Goal: Task Accomplishment & Management: Complete application form

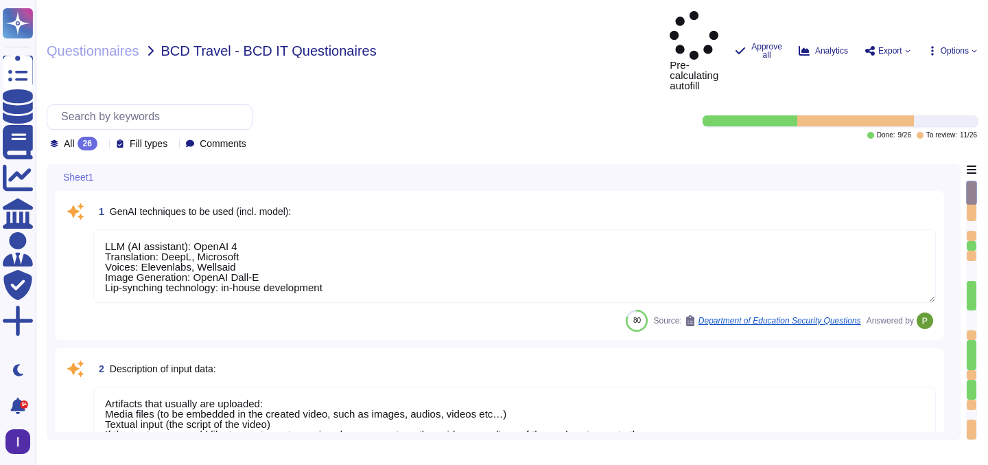
type textarea "LLM (AI assistant): OpenAI 4 Translation: DeepL, Microsoft Voices: Elevenlabs, …"
type textarea "Artifacts that usually are uploaded: Media files (to be embedded in the created…"
type textarea "Colossyan is a video generation platform, with AI generated human presenters. T…"
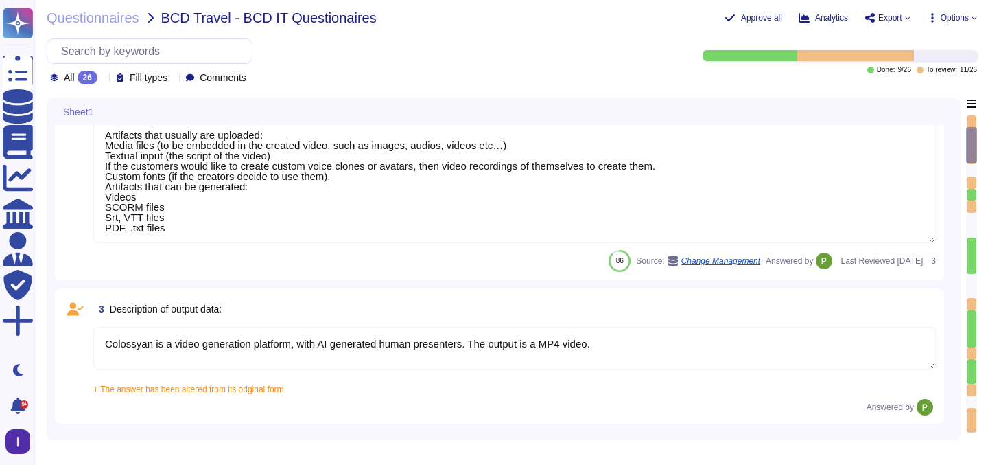
type textarea "The training data is collected in our recording studio in [GEOGRAPHIC_DATA], an…"
type textarea "The AI system is hosted in the [GEOGRAPHIC_DATA] region, specifically in [GEOGR…"
type textarea "The AI developed by [PERSON_NAME] is proprietary, specifically the AI service t…"
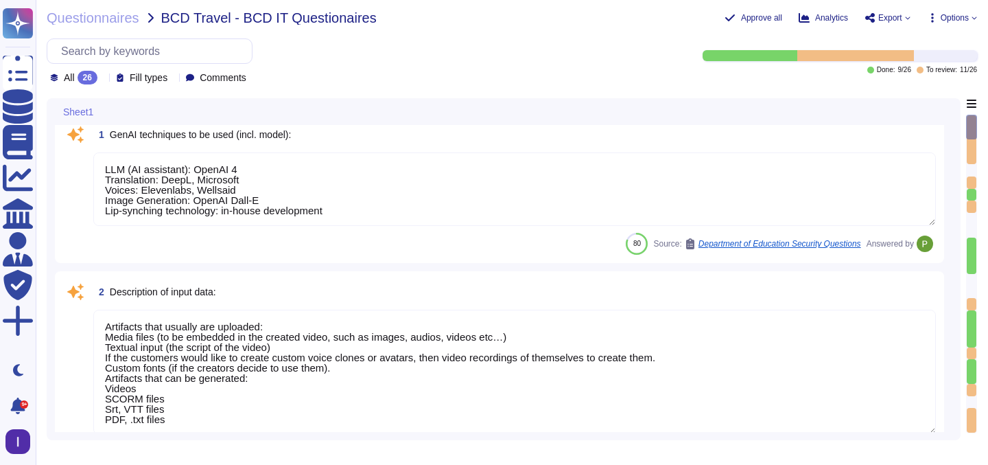
scroll to position [19, 0]
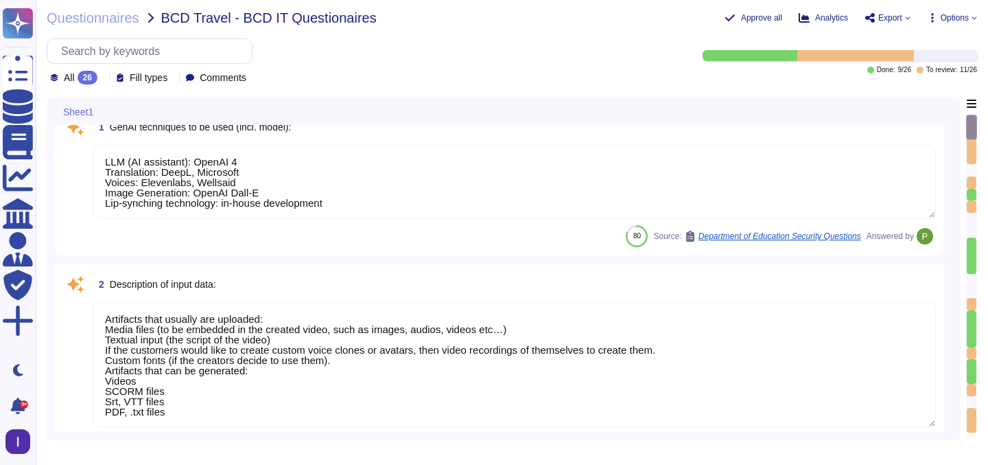
type textarea "The training data is collected in our recording studio in [GEOGRAPHIC_DATA], an…"
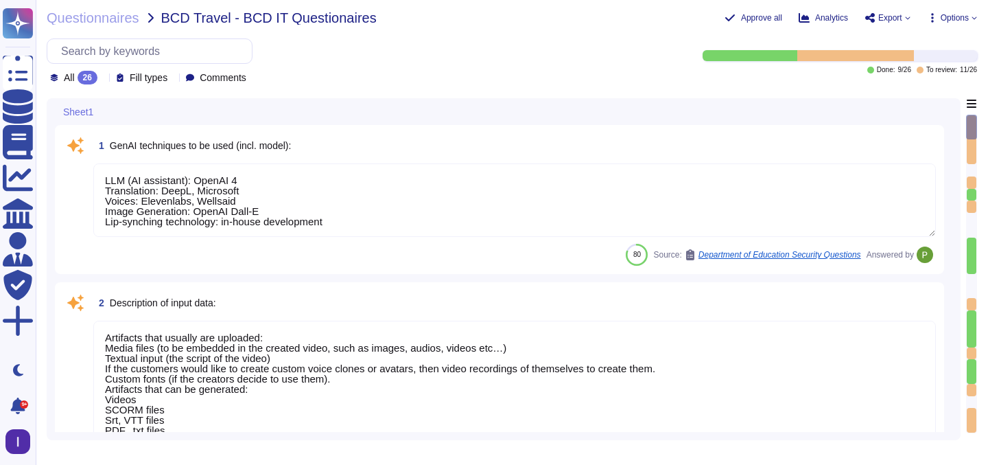
scroll to position [21, 0]
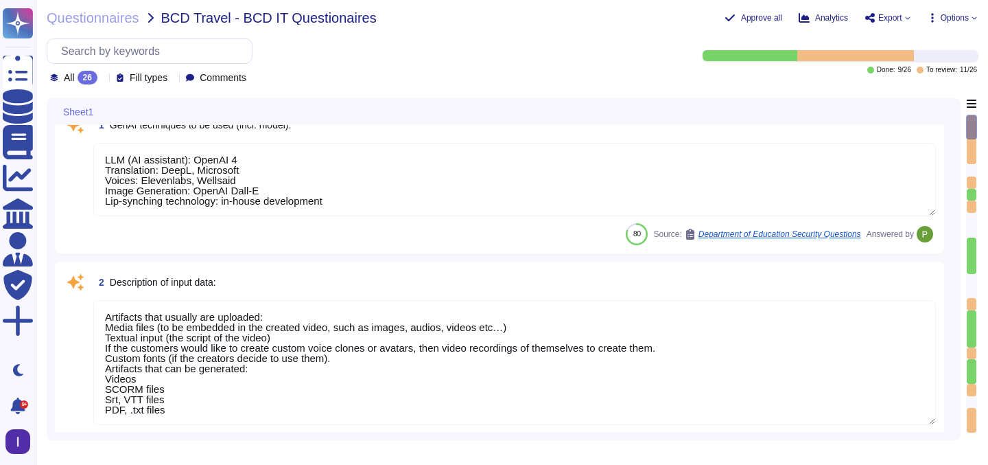
type textarea "The training data is collected in our recording studio in [GEOGRAPHIC_DATA], an…"
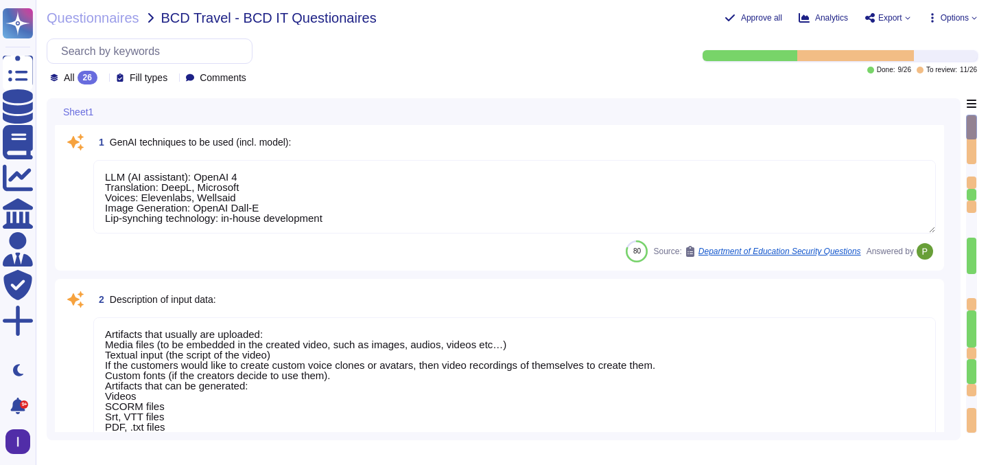
scroll to position [0, 0]
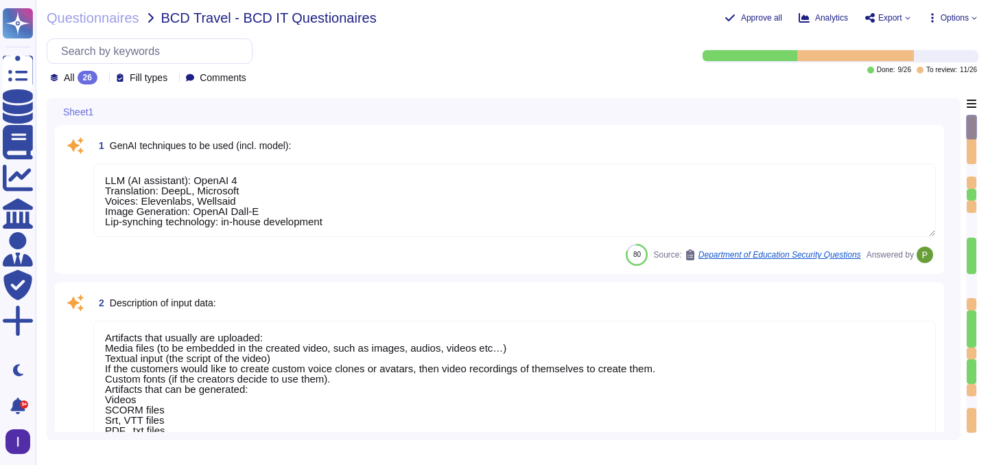
click at [422, 210] on textarea "LLM (AI assistant): OpenAI 4 Translation: DeepL, Microsoft Voices: Elevenlabs, …" at bounding box center [514, 199] width 843 height 73
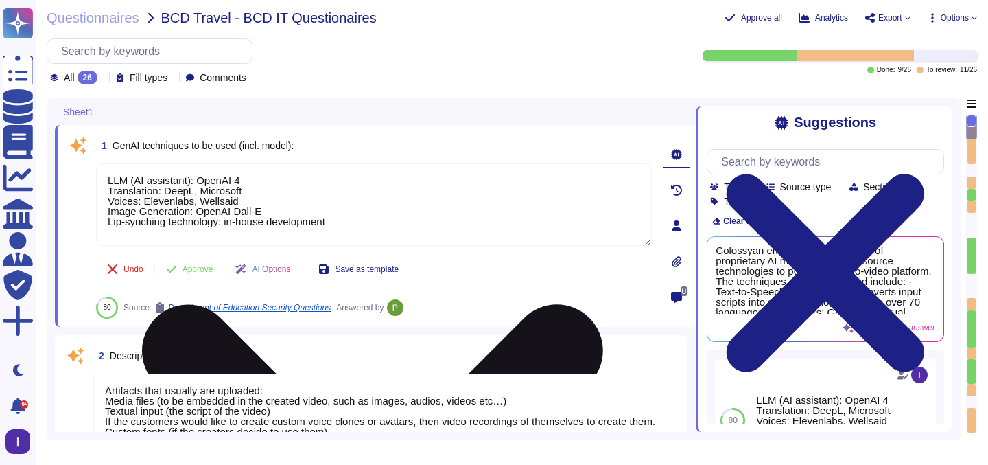
click at [240, 203] on textarea "LLM (AI assistant): OpenAI 4 Translation: DeepL, Microsoft Voices: Elevenlabs, …" at bounding box center [374, 204] width 556 height 82
click at [266, 210] on textarea "LLM (AI assistant): OpenAI 4 Translation: DeepL, Microsoft Voices: Elevenlabs, …" at bounding box center [374, 204] width 556 height 82
click at [336, 221] on textarea "LLM (AI assistant): OpenAI 4 Translation: DeepL, Microsoft Voices: Elevenlabs, …" at bounding box center [374, 204] width 556 height 82
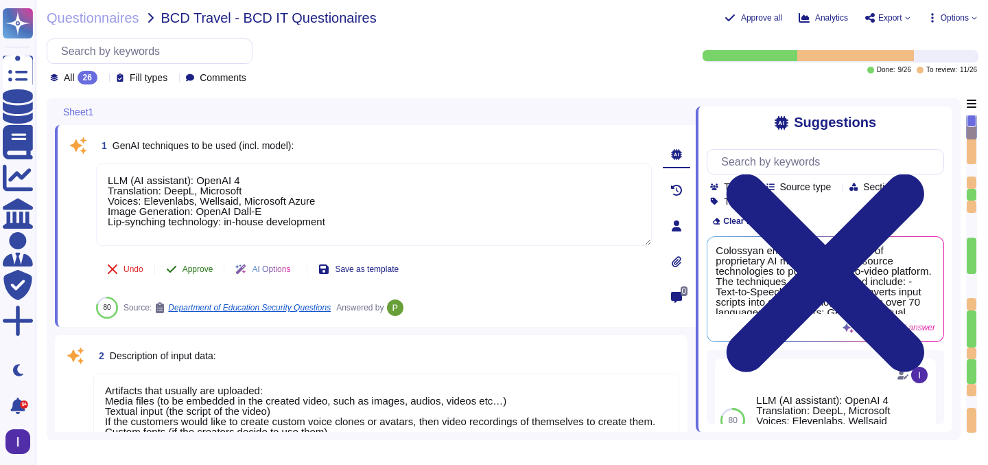
type textarea "LLM (AI assistant): OpenAI 4 Translation: DeepL, Microsoft Voices: Elevenlabs, …"
click at [197, 268] on div "1 GenAI techniques to be used (incl. model): LLM (AI assistant): OpenAI 4 Trans…" at bounding box center [359, 225] width 586 height 185
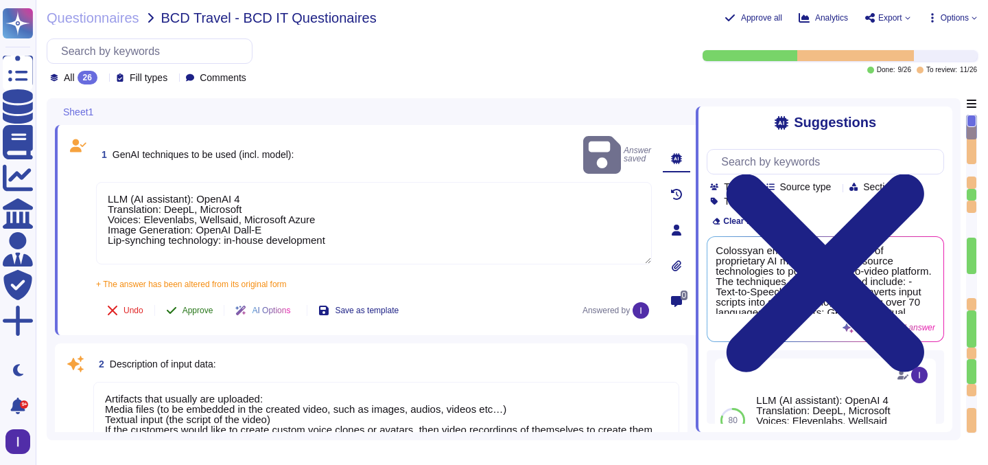
click at [202, 306] on span "Approve" at bounding box center [198, 310] width 31 height 8
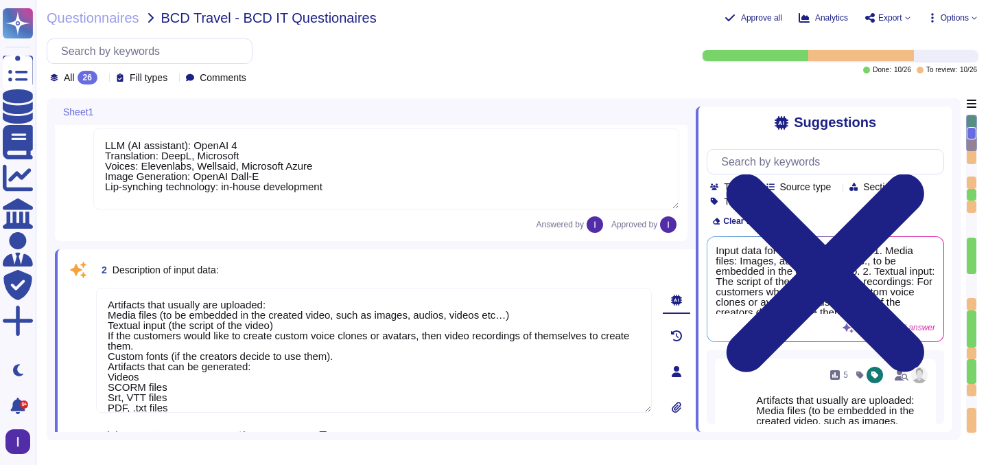
type textarea "The training data is collected in our recording studio in [GEOGRAPHIC_DATA], an…"
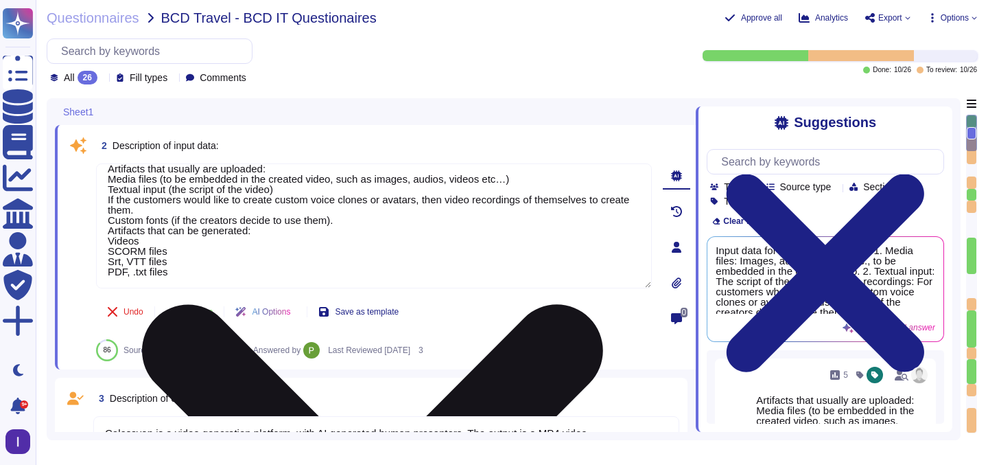
scroll to position [161, 0]
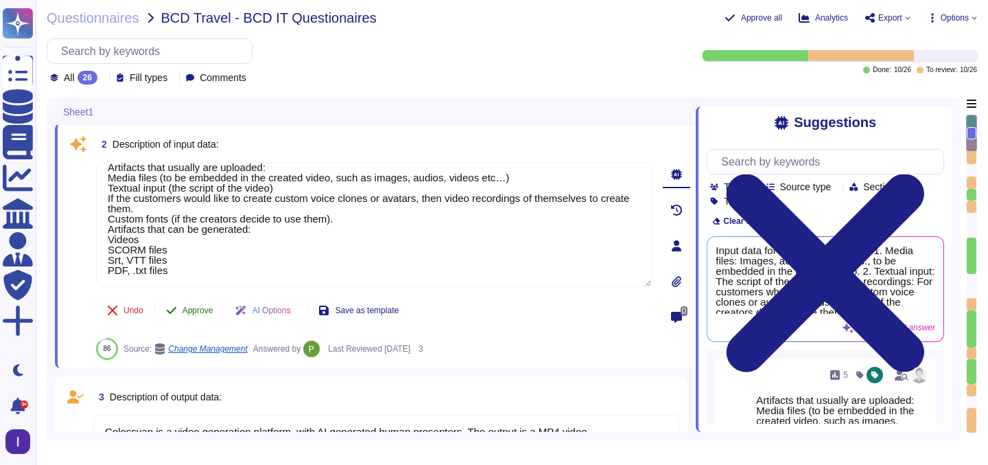
click at [196, 309] on span "Approve" at bounding box center [198, 310] width 31 height 8
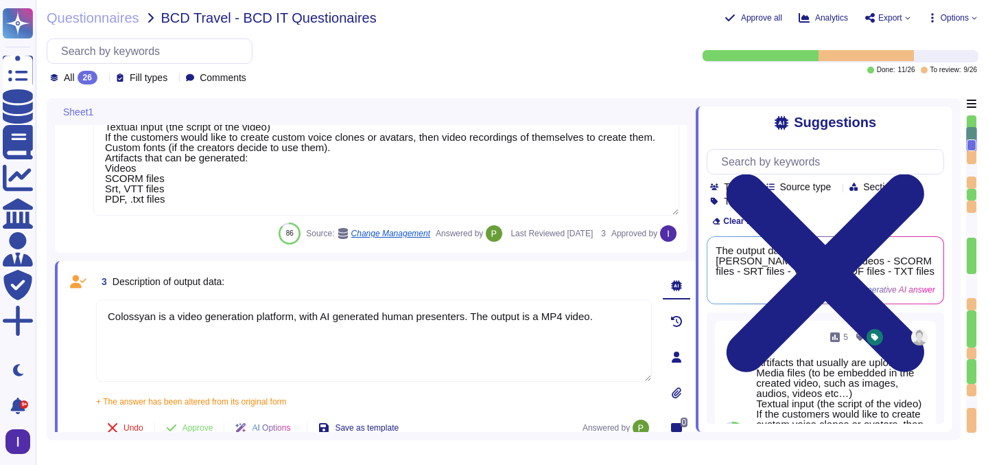
type textarea "The AI system is hosted in the [GEOGRAPHIC_DATA] region, specifically in [GEOGR…"
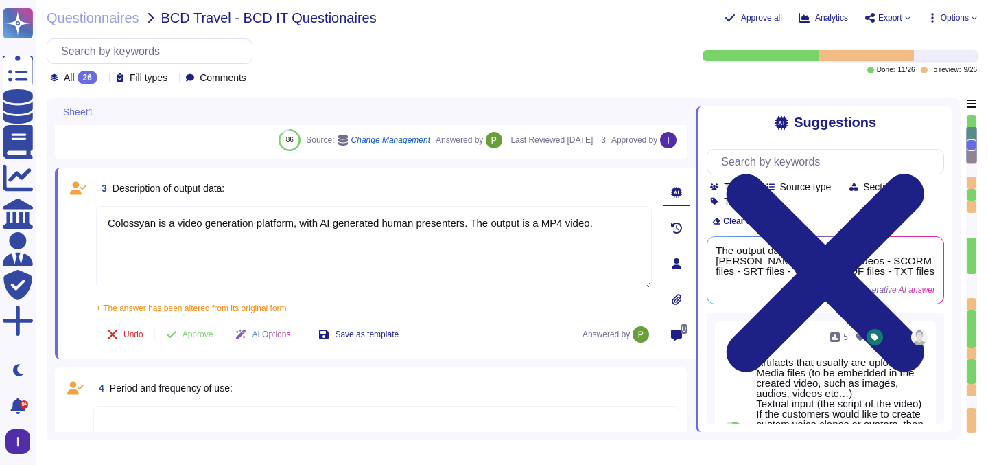
type textarea "The AI developed by [PERSON_NAME] is proprietary, specifically the AI service t…"
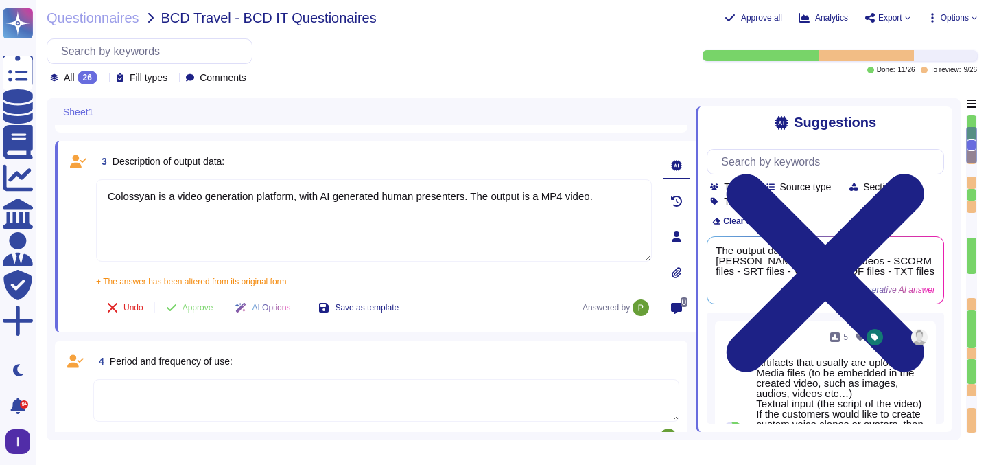
scroll to position [358, 0]
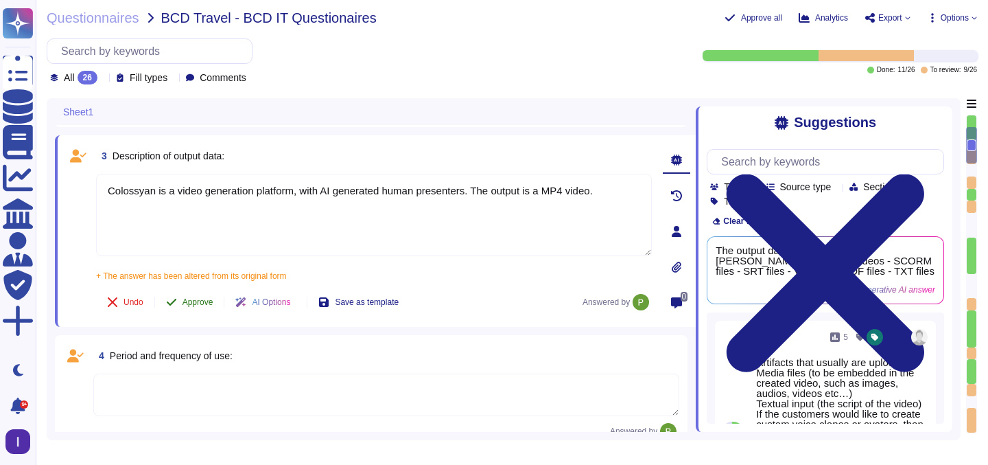
click at [192, 299] on span "Approve" at bounding box center [198, 302] width 31 height 8
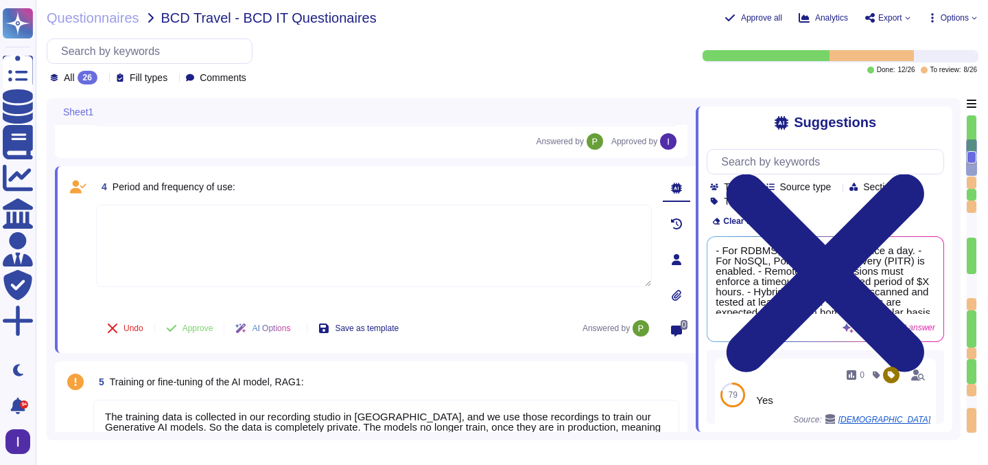
scroll to position [464, 0]
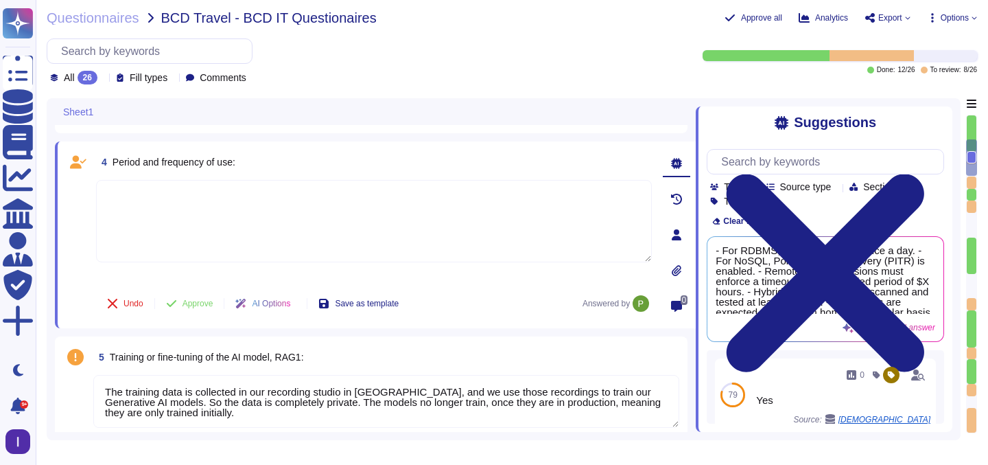
type textarea "The safeguards against prompt injection attacks and other AI-specific vulnerabi…"
type textarea "Depends on the commercial agreement terms."
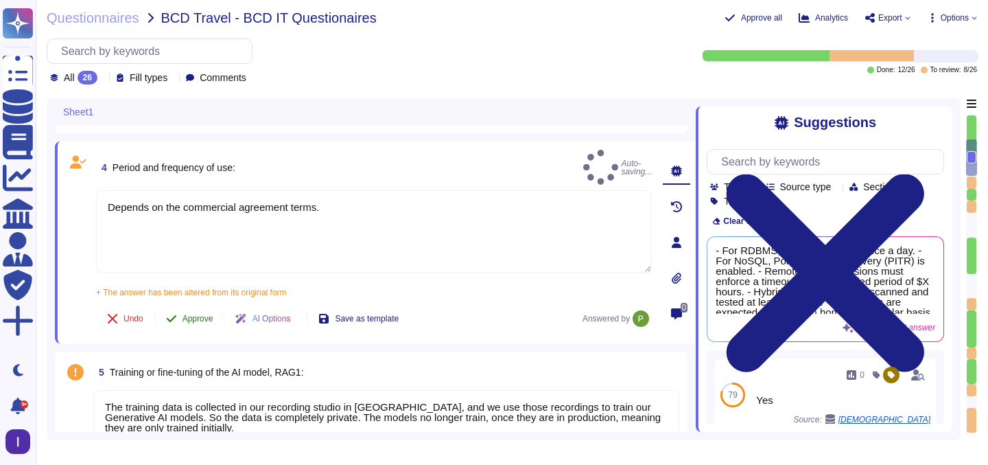
click at [196, 305] on button "Approve" at bounding box center [189, 318] width 69 height 27
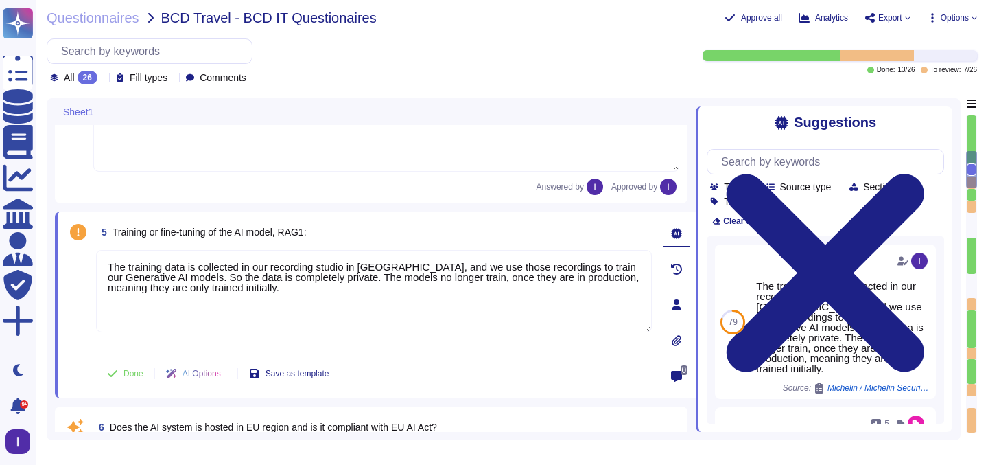
type textarea "The safeguards against prompt injection attacks and other AI-specific vulnerabi…"
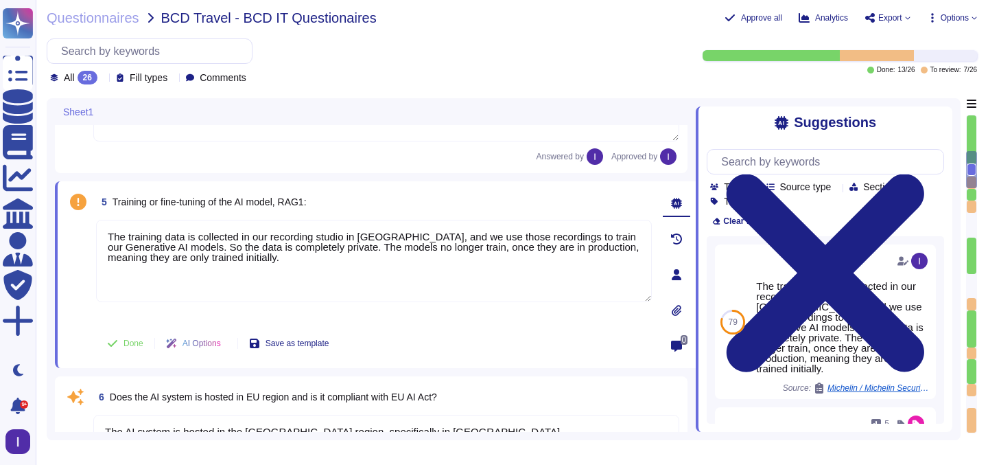
scroll to position [615, 0]
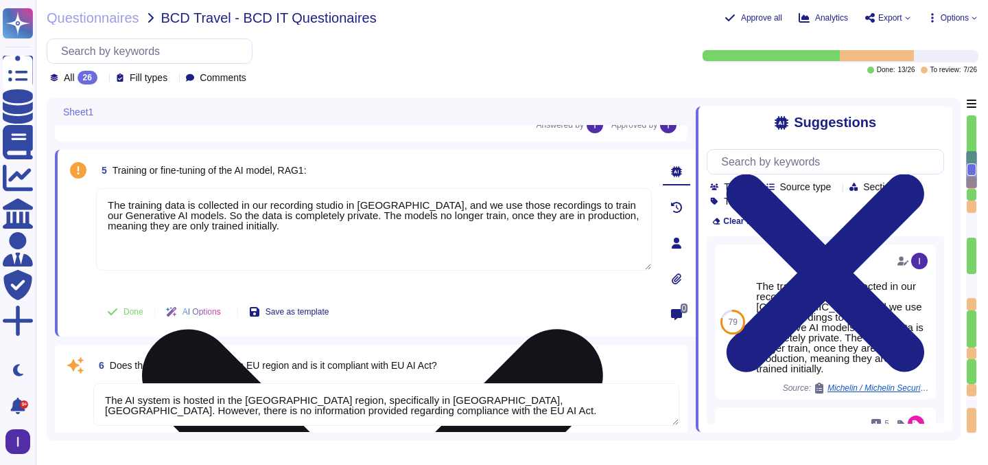
click at [336, 200] on textarea "The training data is collected in our recording studio in [GEOGRAPHIC_DATA], an…" at bounding box center [374, 229] width 556 height 82
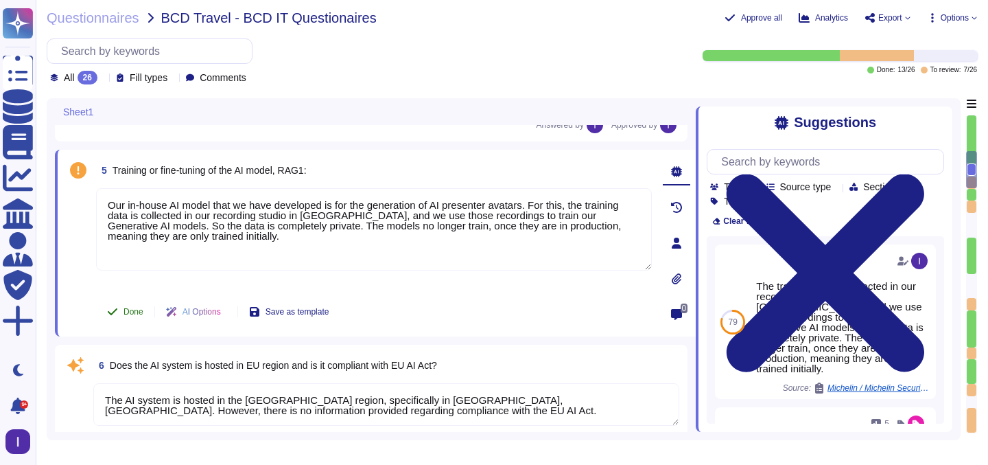
type textarea "Our in-house AI model that we have developed is for the generation of AI presen…"
click at [134, 301] on button "Done" at bounding box center [125, 311] width 58 height 27
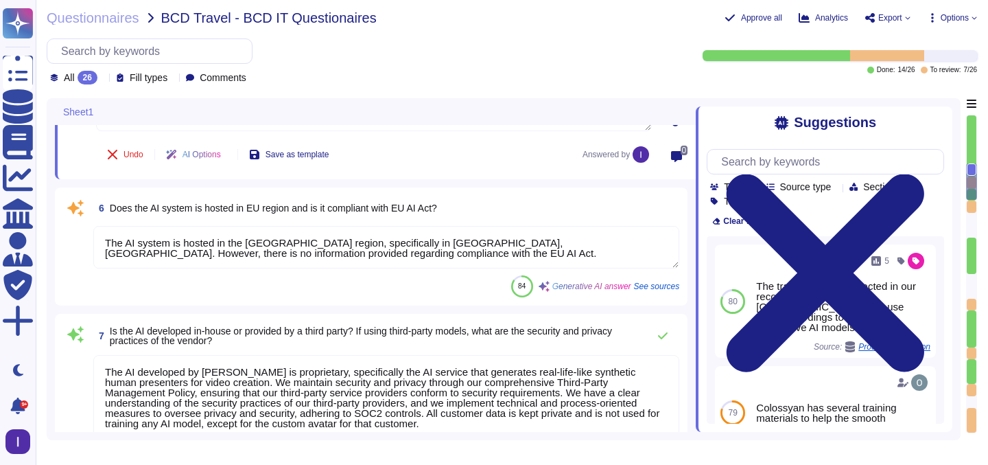
scroll to position [1, 0]
click at [372, 249] on textarea "The AI system is hosted in the [GEOGRAPHIC_DATA] region, specifically in [GEOGR…" at bounding box center [386, 246] width 586 height 43
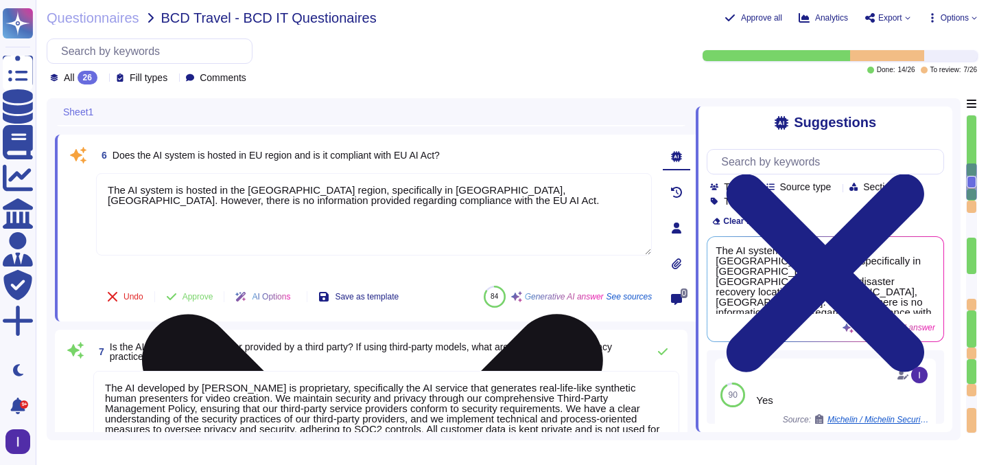
drag, startPoint x: 465, startPoint y: 189, endPoint x: 197, endPoint y: 198, distance: 267.9
click at [197, 198] on textarea "The AI system is hosted in the [GEOGRAPHIC_DATA] region, specifically in [GEOGR…" at bounding box center [374, 214] width 556 height 82
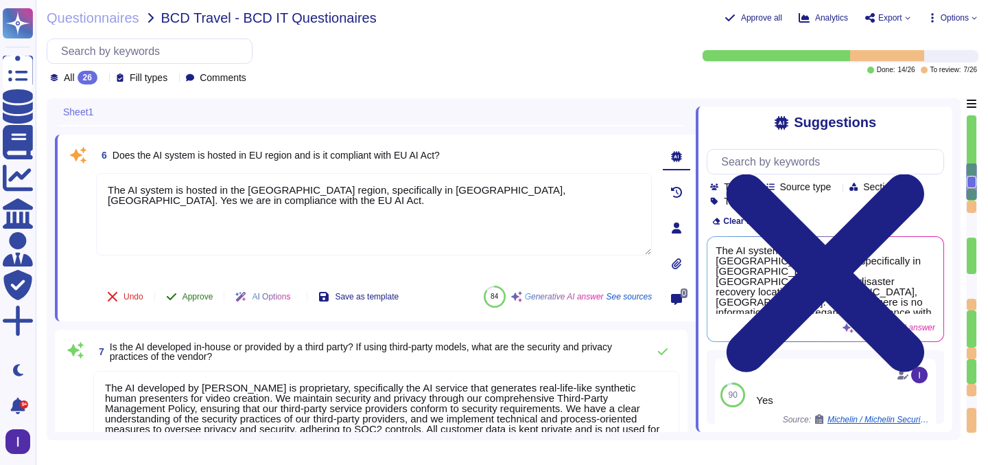
type textarea "The AI system is hosted in the [GEOGRAPHIC_DATA] region, specifically in [GEOGR…"
click at [189, 297] on span "Approve" at bounding box center [198, 296] width 31 height 8
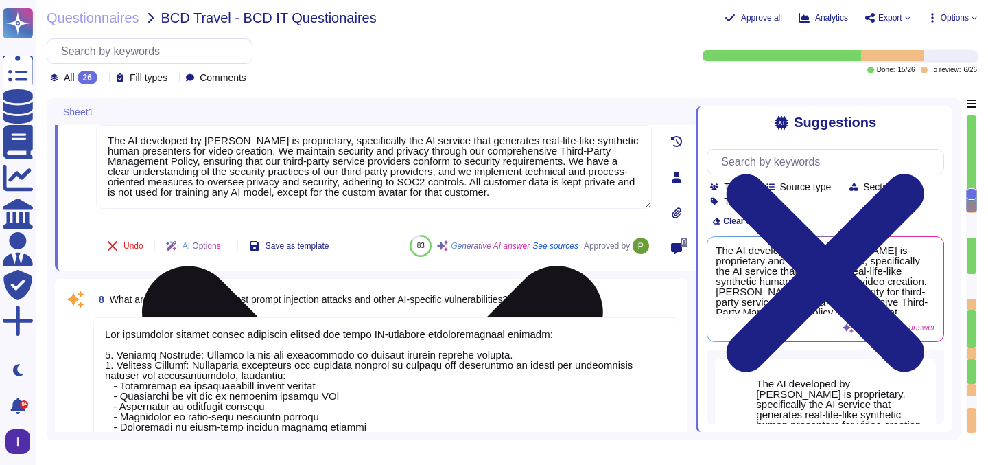
scroll to position [986, 0]
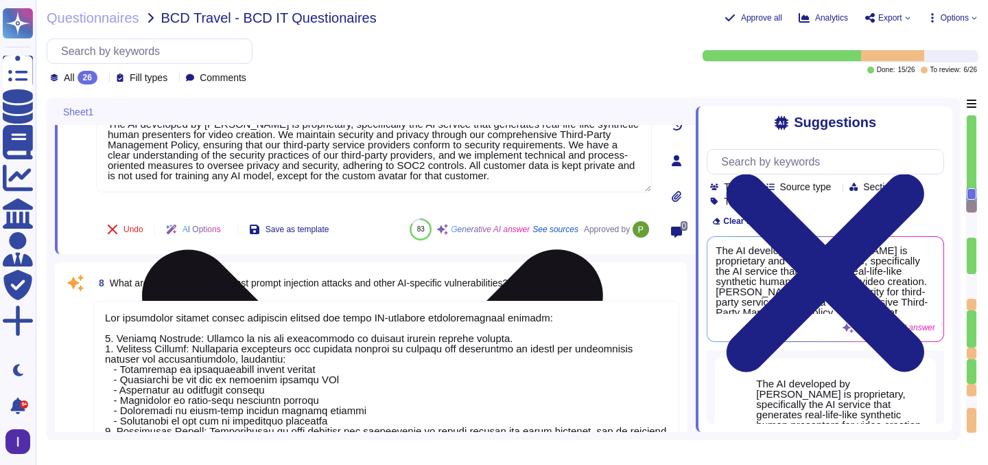
type textarea "The AI system is owned and managed internally by Colossyan."
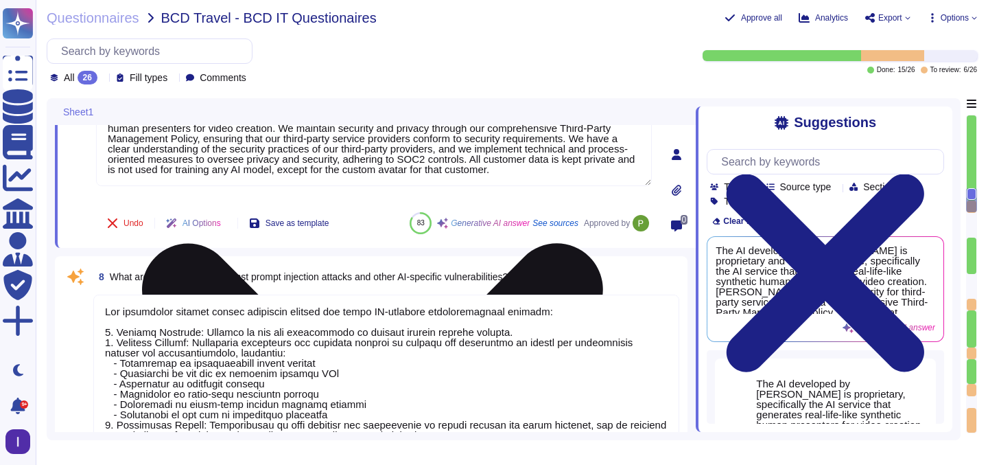
scroll to position [0, 0]
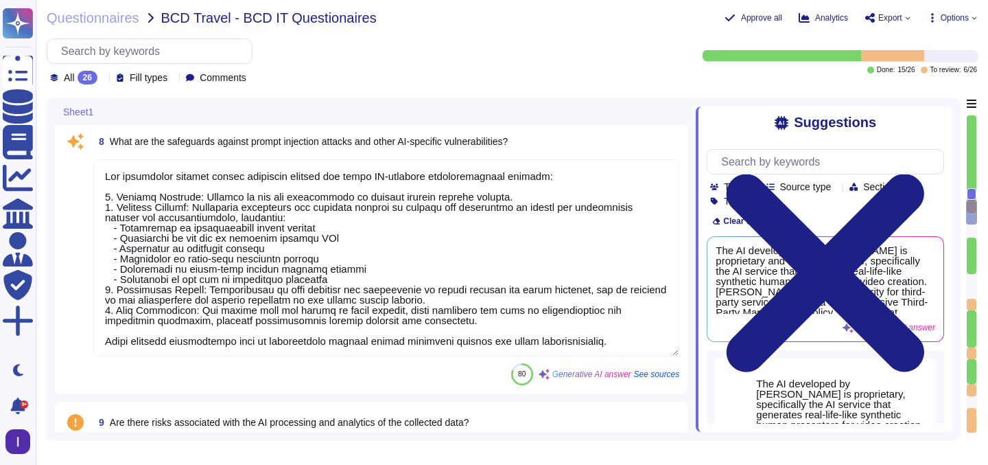
type textarea "The AI developed by [PERSON_NAME] is proprietary, specifically the AI service t…"
type textarea "The training data for [PERSON_NAME]'s AI systems is collected in our recording …"
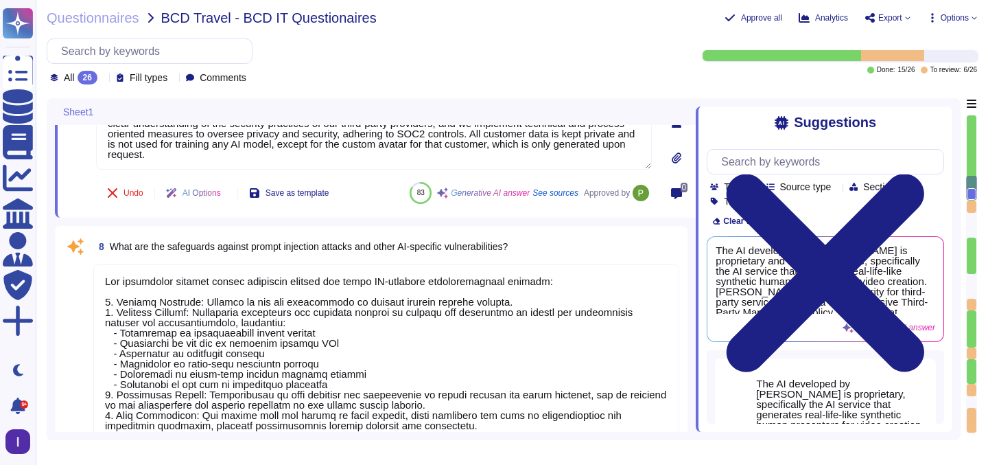
type textarea "Depends on the commercial agreement terms."
type textarea "Our in-house AI model that we have developed is for the generation of AI presen…"
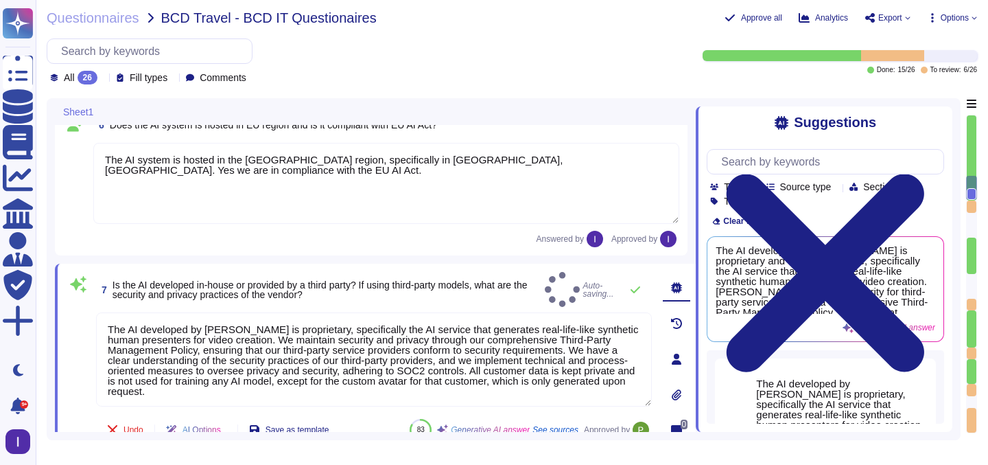
scroll to position [829, 0]
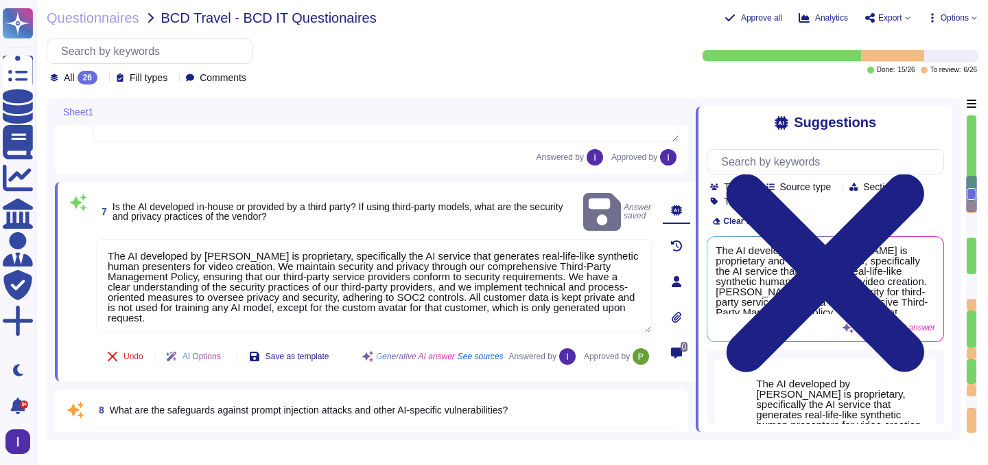
click at [971, 207] on div at bounding box center [972, 194] width 11 height 36
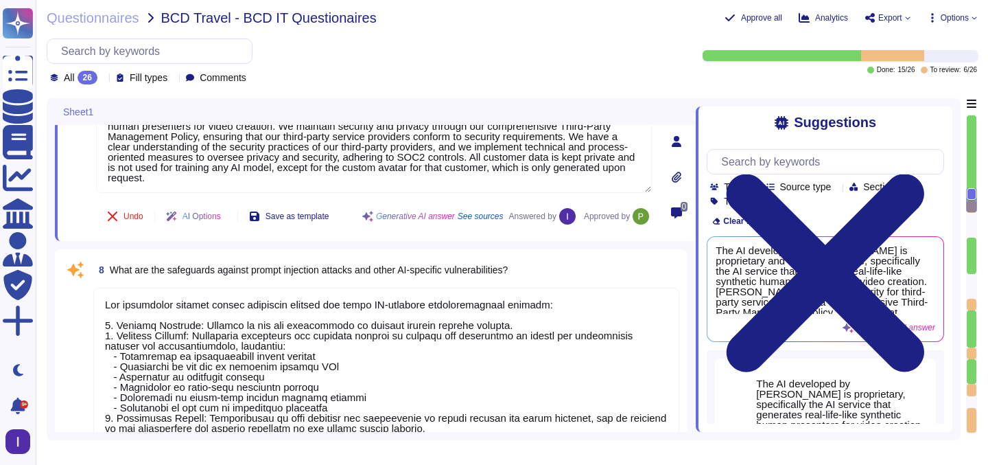
type textarea "The AI system is owned and managed internally by Colossyan."
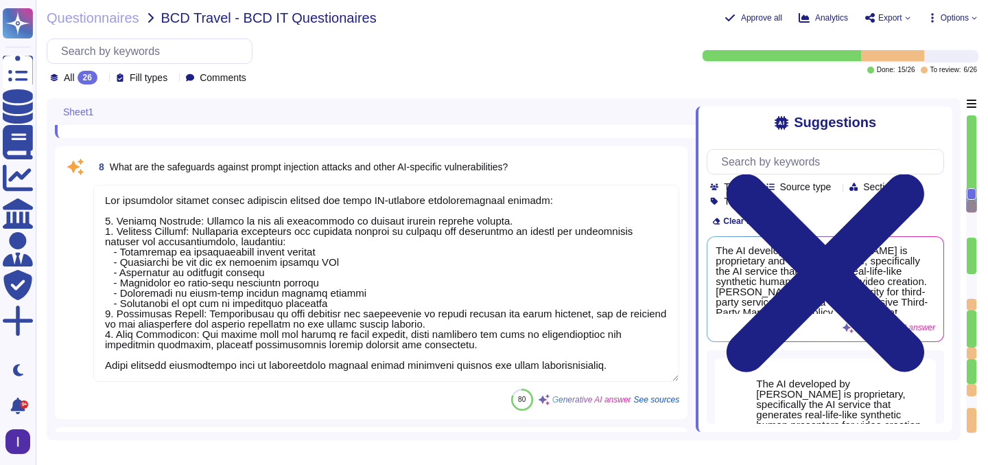
scroll to position [1084, 0]
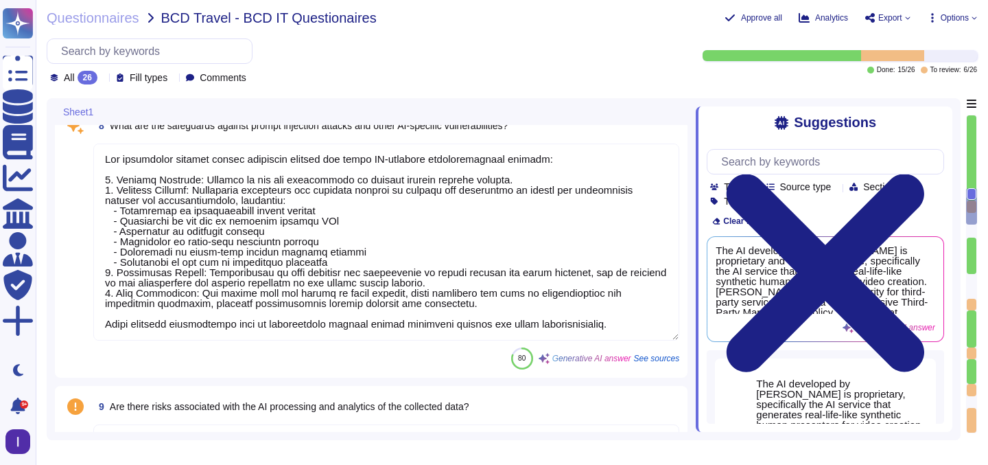
type textarea "The training data for [PERSON_NAME]'s AI systems is collected in our recording …"
click at [396, 246] on textarea at bounding box center [386, 241] width 586 height 197
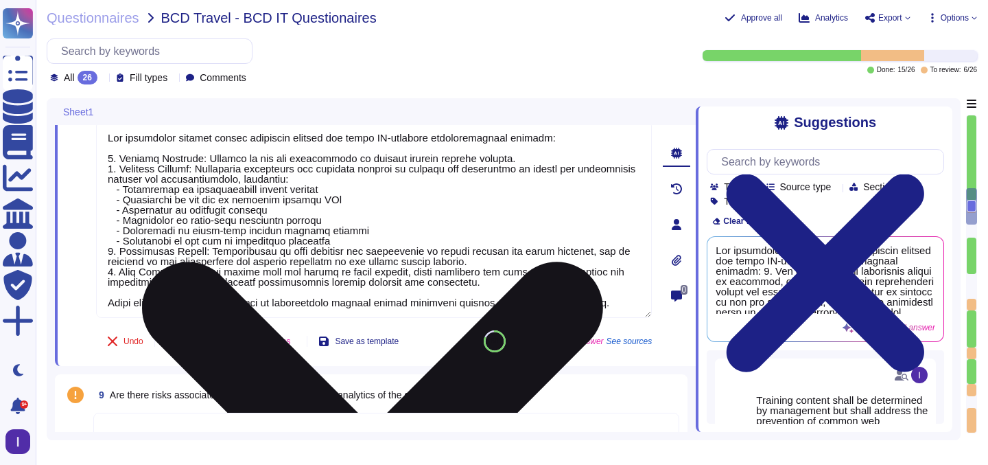
scroll to position [1042, 0]
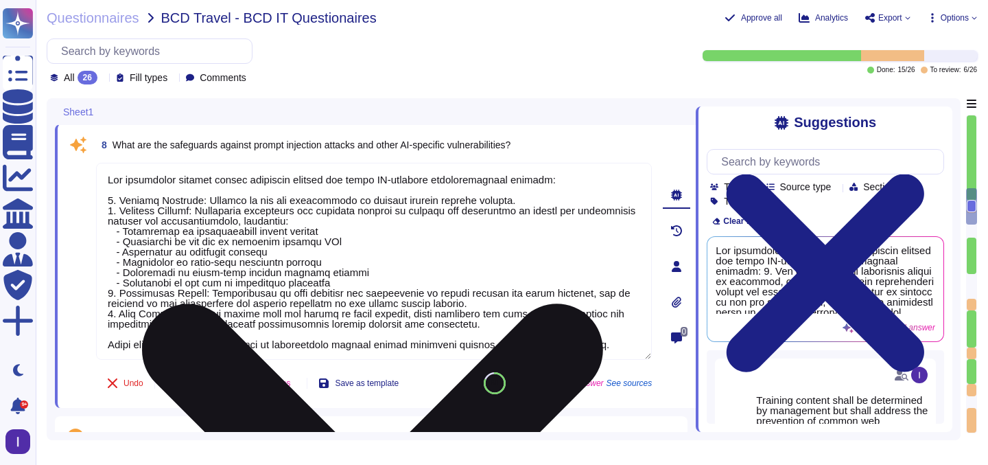
type textarea "P"
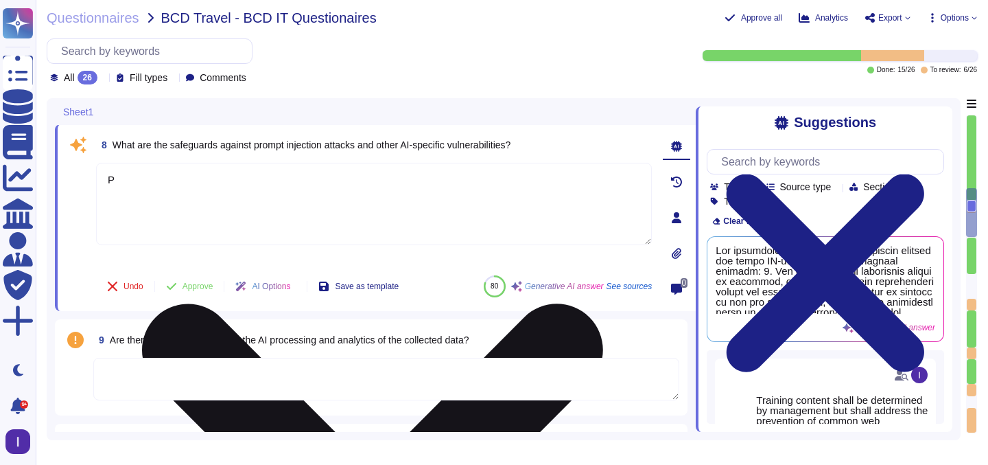
type textarea "Yes, data minimization principles are applied through our limited data retentio…"
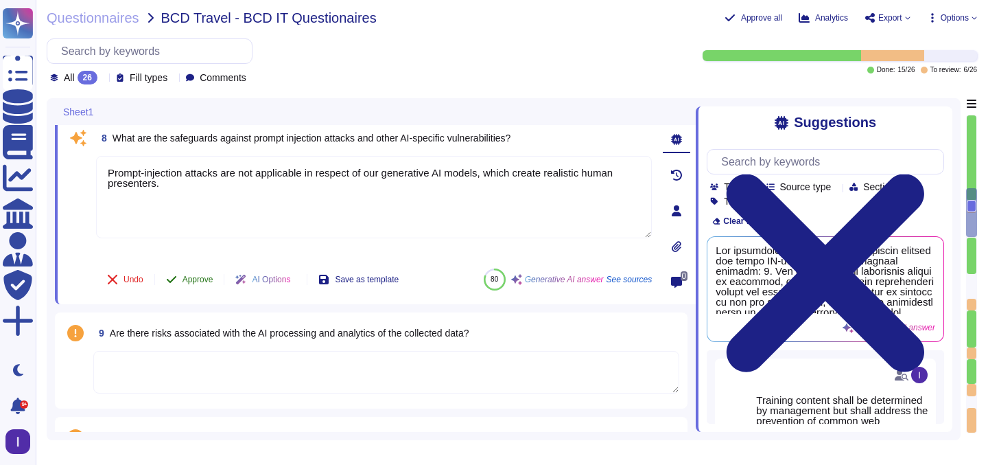
scroll to position [1050, 0]
type textarea "Prompt-injection attacks are not applicable in respect of our generative AI mod…"
click at [195, 279] on span "Approve" at bounding box center [198, 278] width 31 height 8
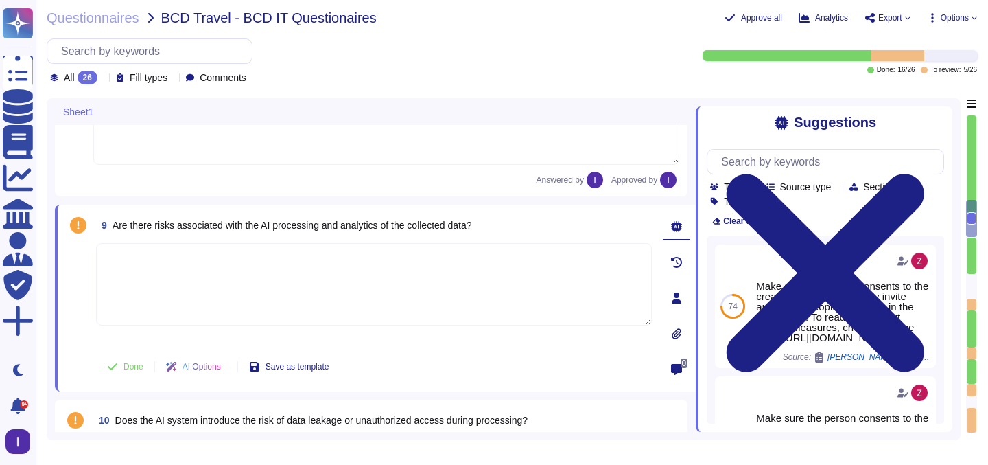
type textarea "Yes, data minimization principles are applied through our limited data retentio…"
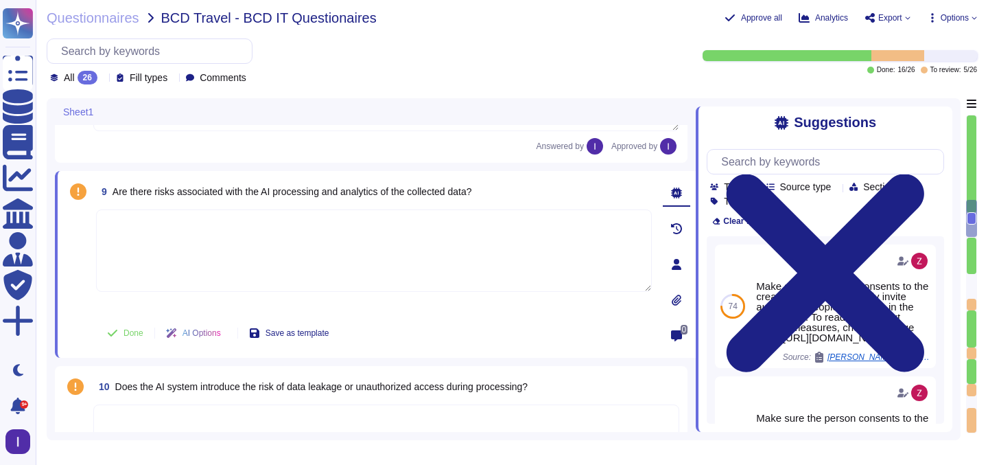
scroll to position [1176, 0]
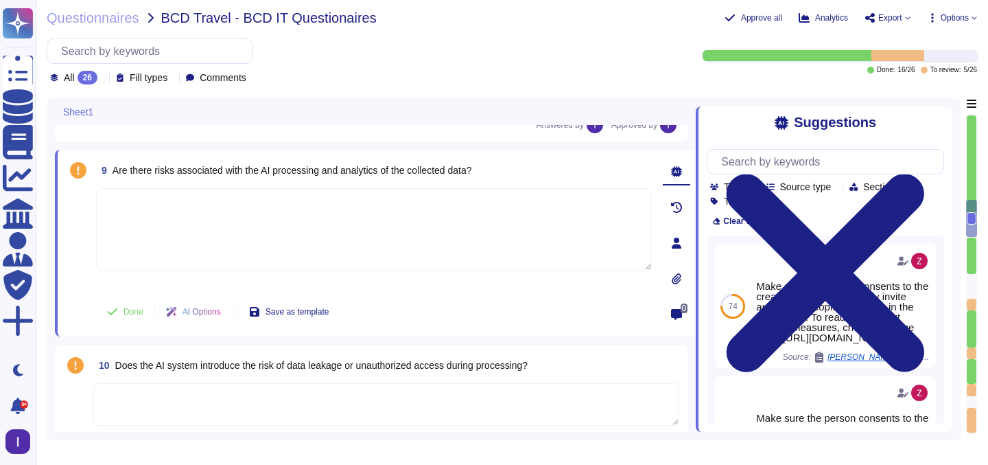
click at [340, 223] on textarea at bounding box center [374, 229] width 556 height 82
drag, startPoint x: 113, startPoint y: 172, endPoint x: 284, endPoint y: 167, distance: 171.7
click at [284, 167] on span "9 Are there risks associated with the AI processing and analytics of the collec…" at bounding box center [284, 170] width 376 height 25
click at [209, 310] on span "AI Options" at bounding box center [202, 312] width 38 height 8
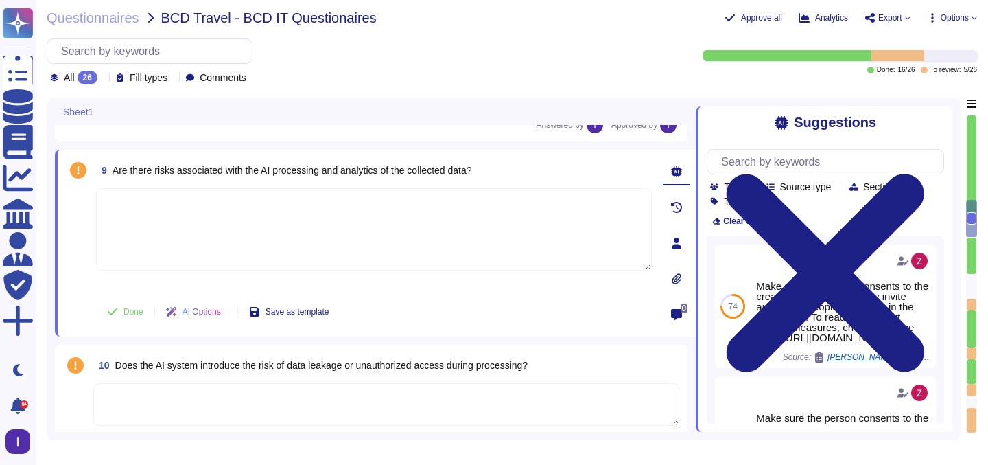
click at [186, 219] on textarea at bounding box center [374, 229] width 556 height 82
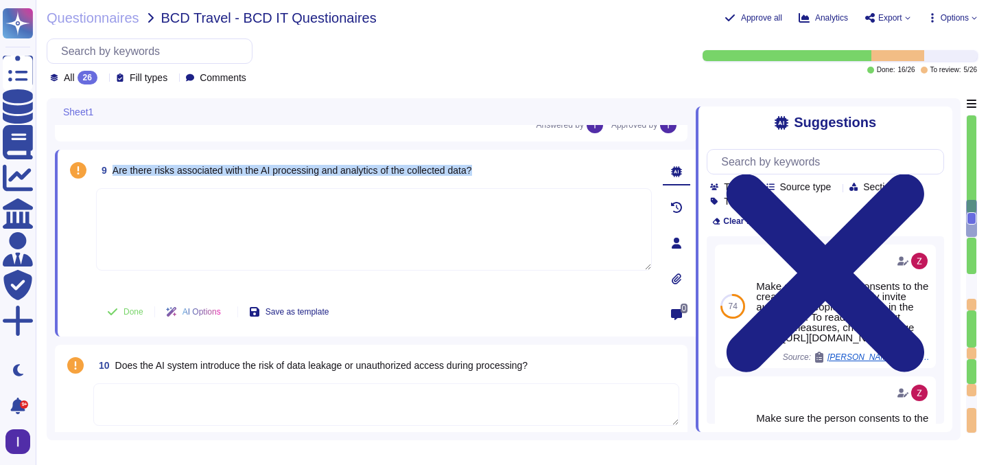
drag, startPoint x: 113, startPoint y: 169, endPoint x: 504, endPoint y: 165, distance: 391.3
click at [505, 166] on div "9 Are there risks associated with the AI processing and analytics of the collec…" at bounding box center [374, 170] width 556 height 25
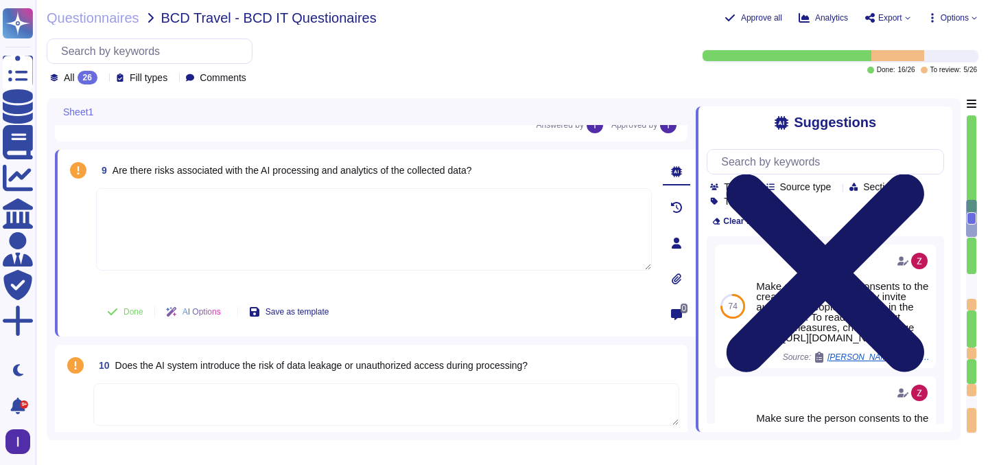
click at [943, 121] on icon at bounding box center [826, 273] width 238 height 316
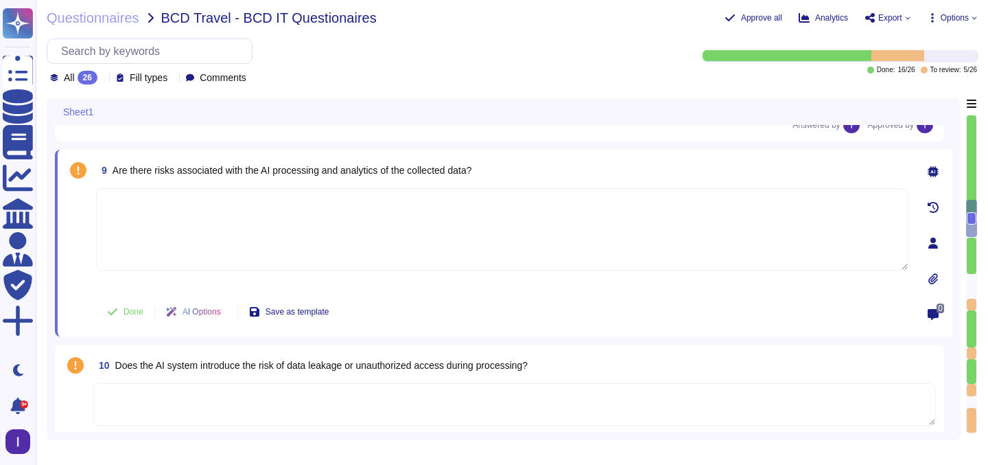
click at [511, 172] on div "9 Are there risks associated with the AI processing and analytics of the collec…" at bounding box center [502, 170] width 813 height 25
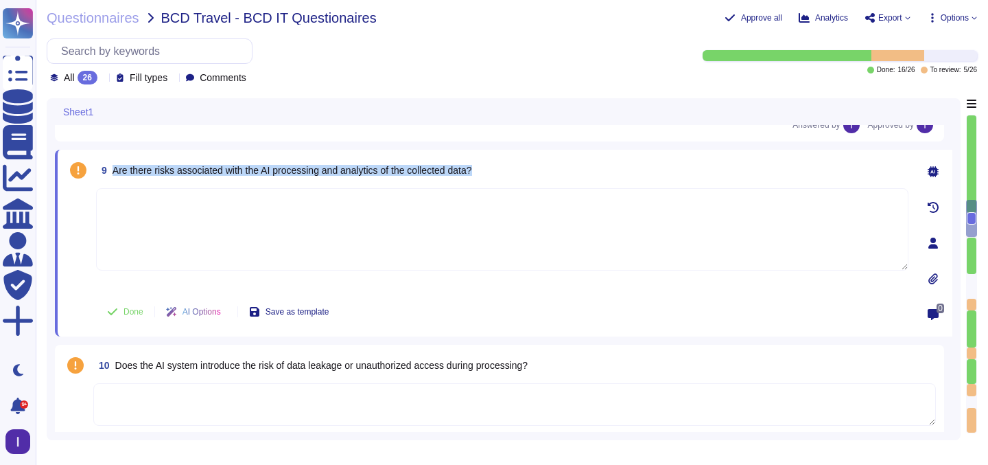
click at [511, 172] on div "9 Are there risks associated with the AI processing and analytics of the collec…" at bounding box center [502, 170] width 813 height 25
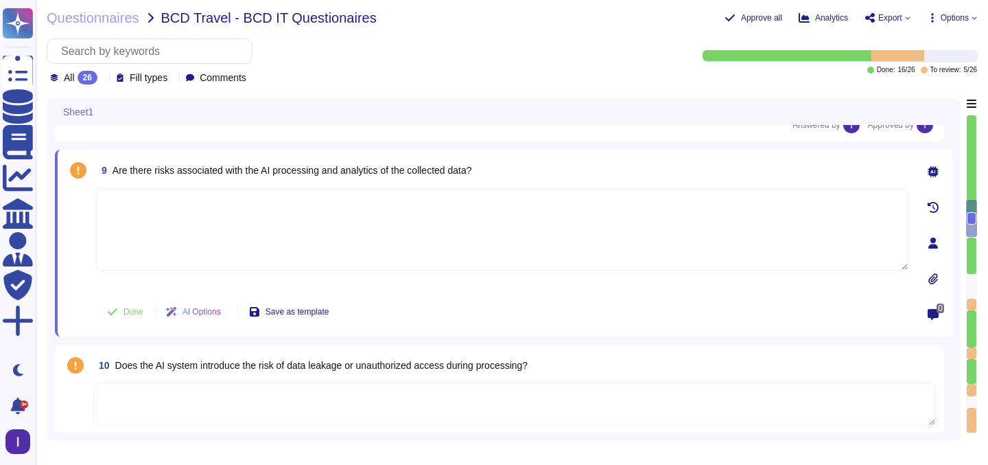
click at [221, 314] on span "AI Options" at bounding box center [202, 312] width 38 height 8
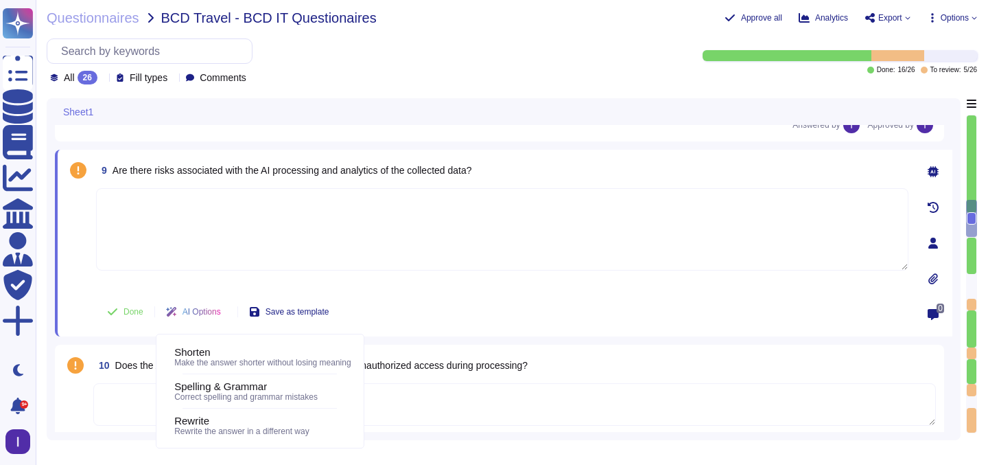
click at [358, 232] on textarea at bounding box center [502, 229] width 813 height 82
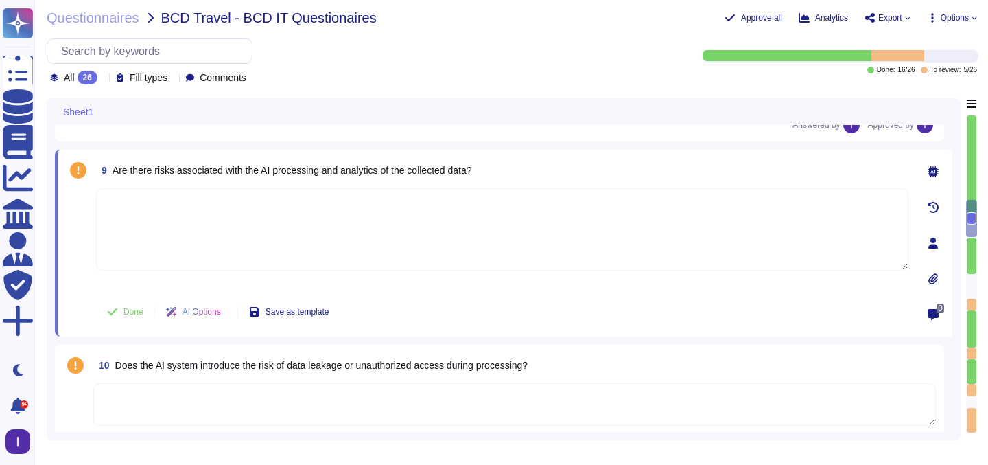
click at [934, 166] on icon at bounding box center [933, 171] width 11 height 11
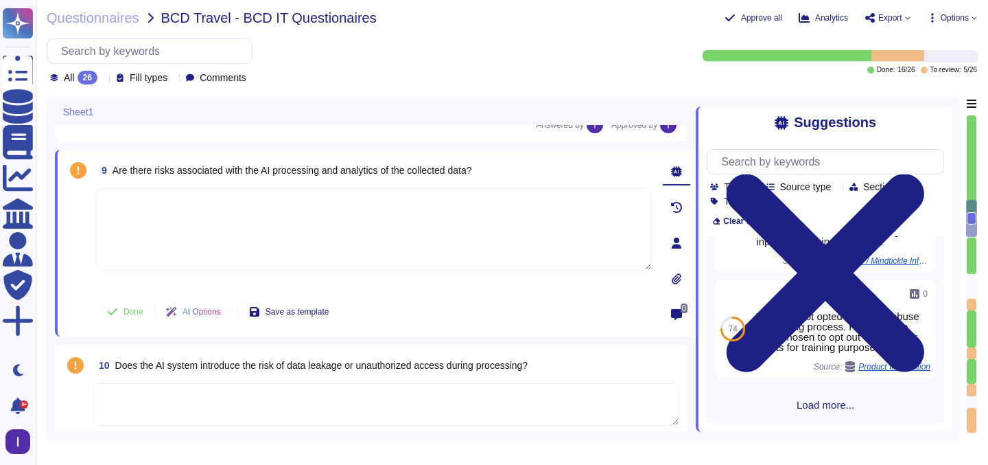
scroll to position [471, 0]
drag, startPoint x: 356, startPoint y: 167, endPoint x: 494, endPoint y: 168, distance: 138.0
click at [472, 168] on span "Are there risks associated with the AI processing and analytics of the collecte…" at bounding box center [293, 170] width 360 height 11
copy span "analytics of the collected data?"
click at [776, 170] on input "text" at bounding box center [829, 162] width 229 height 24
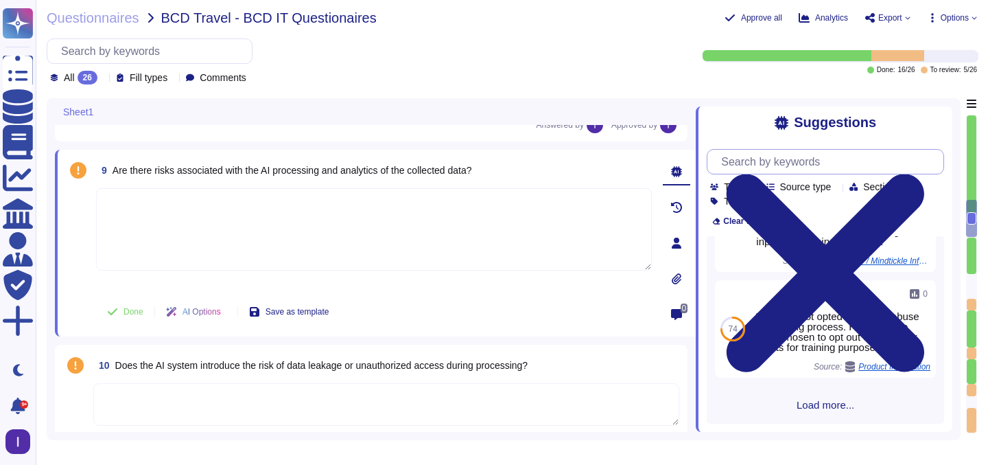
paste input "analytics of the collected data?"
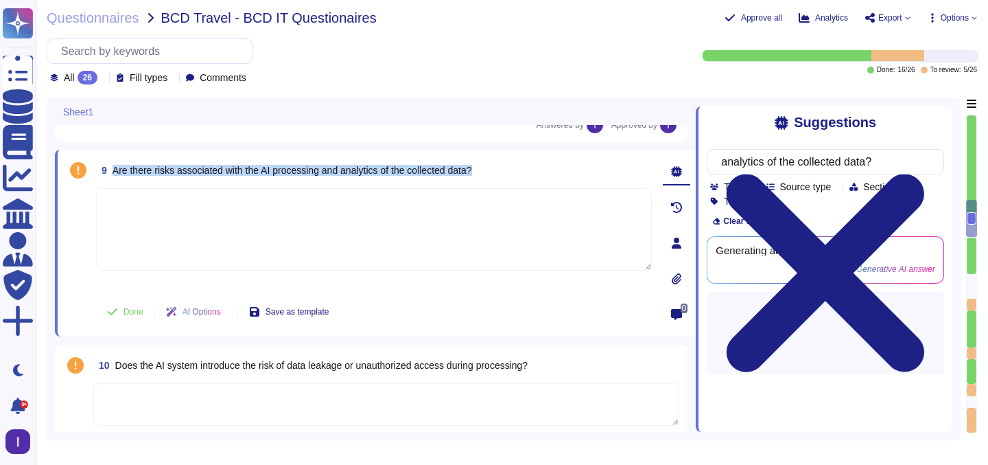
drag, startPoint x: 500, startPoint y: 165, endPoint x: 163, endPoint y: 161, distance: 337.8
click at [163, 161] on div "9 Are there risks associated with the AI processing and analytics of the collec…" at bounding box center [374, 170] width 556 height 25
copy span "Are there risks associated with the AI processing and analytics of the collecte…"
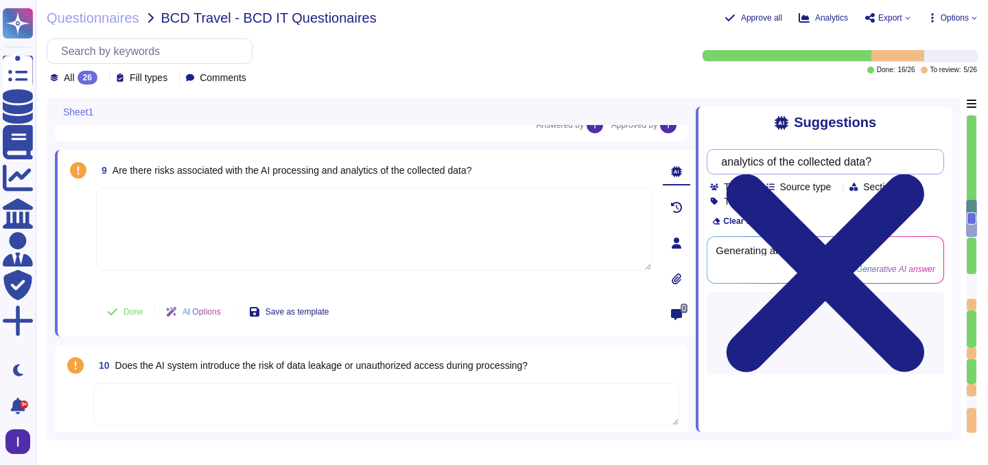
click at [847, 157] on input "analytics of the collected data?" at bounding box center [823, 162] width 216 height 24
paste input "Are there risks associated with the AI processing and"
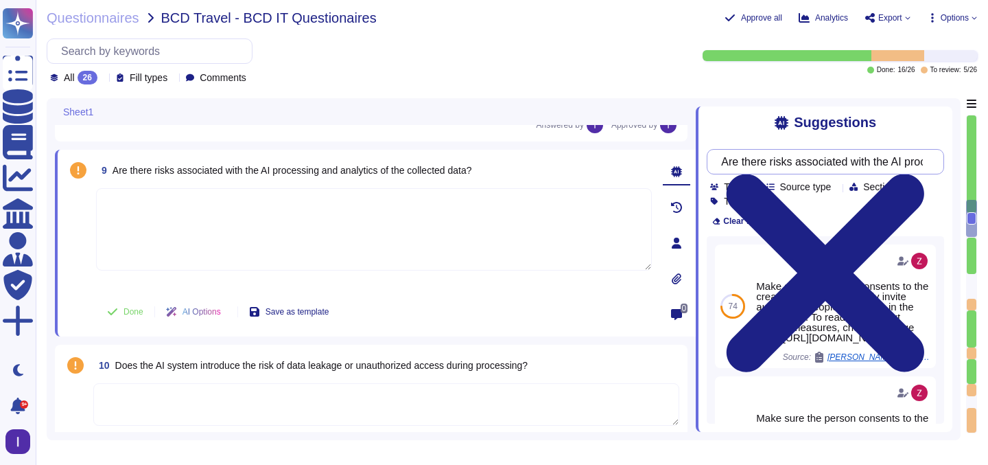
click at [811, 161] on input "Are there risks associated with the AI processing and analytics of the collecte…" at bounding box center [823, 162] width 216 height 24
drag, startPoint x: 769, startPoint y: 165, endPoint x: 478, endPoint y: 152, distance: 290.6
click at [478, 152] on div "Sheet1 6 Does the AI system is hosted in EU region and is it compliant with EU …" at bounding box center [504, 269] width 914 height 342
type input "analytics of the collected data?"
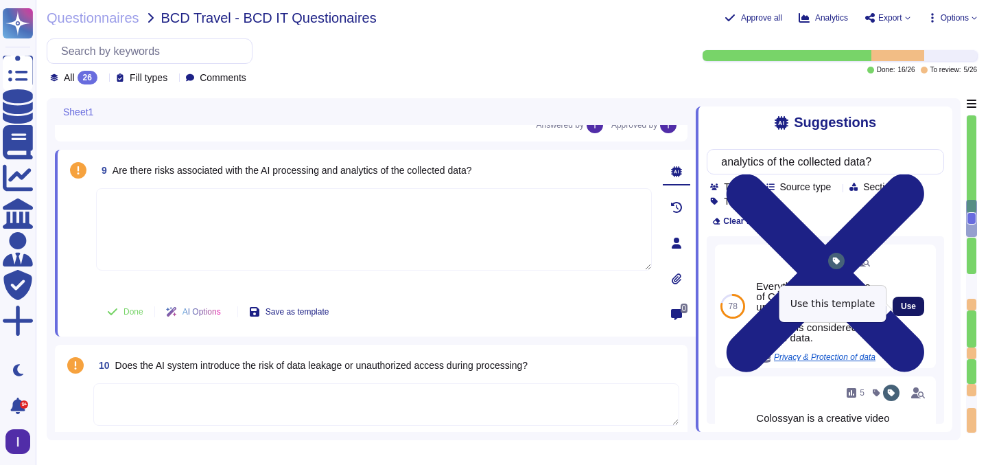
click at [900, 304] on button "Use" at bounding box center [909, 306] width 32 height 19
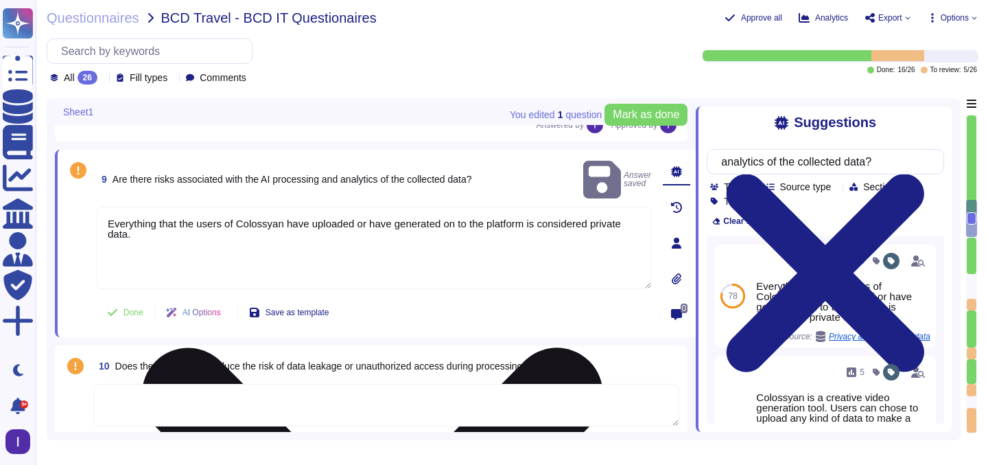
click at [373, 233] on textarea "Everything that the users of Colossyan have uploaded or have generated on to th…" at bounding box center [374, 248] width 556 height 82
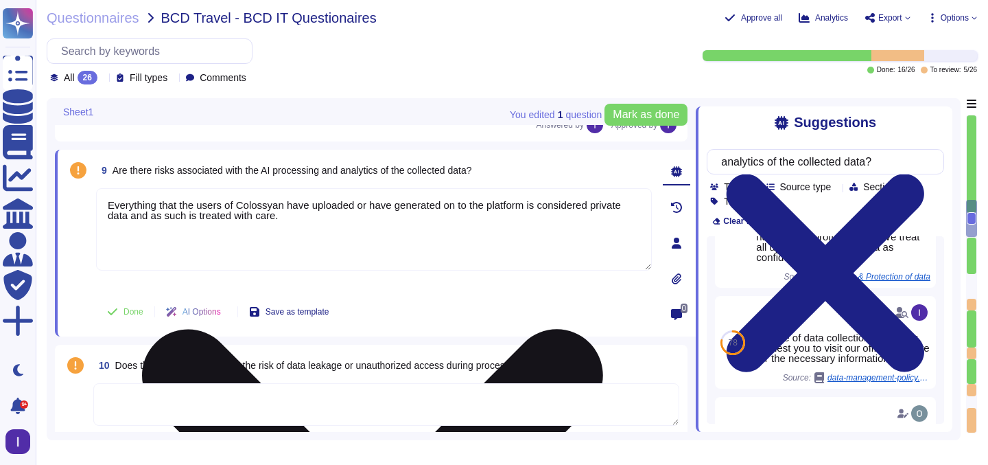
scroll to position [212, 0]
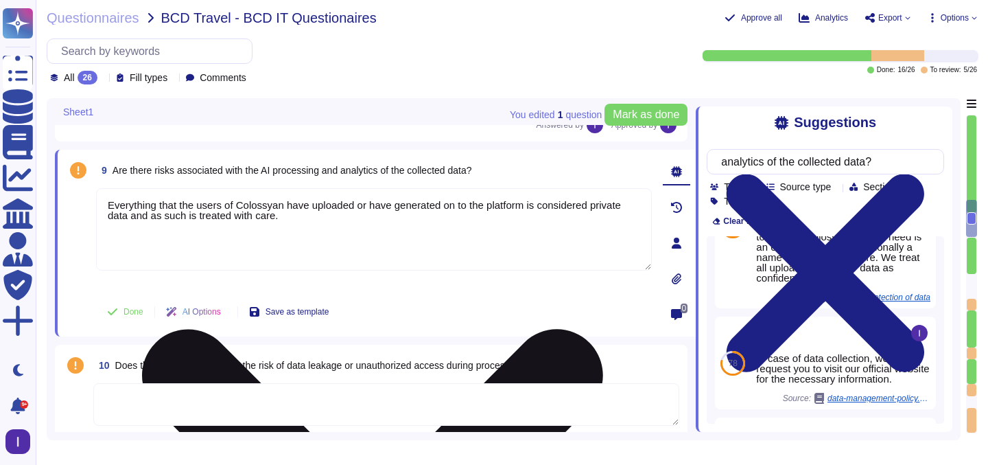
drag, startPoint x: 238, startPoint y: 216, endPoint x: 329, endPoint y: 216, distance: 91.3
click at [329, 216] on textarea "Everything that the users of Colossyan have uploaded or have generated on to th…" at bounding box center [374, 229] width 556 height 82
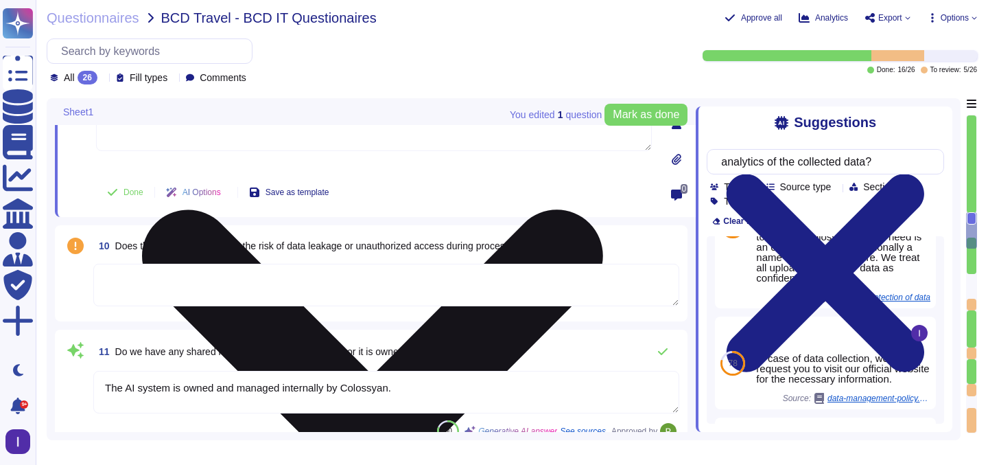
scroll to position [1301, 0]
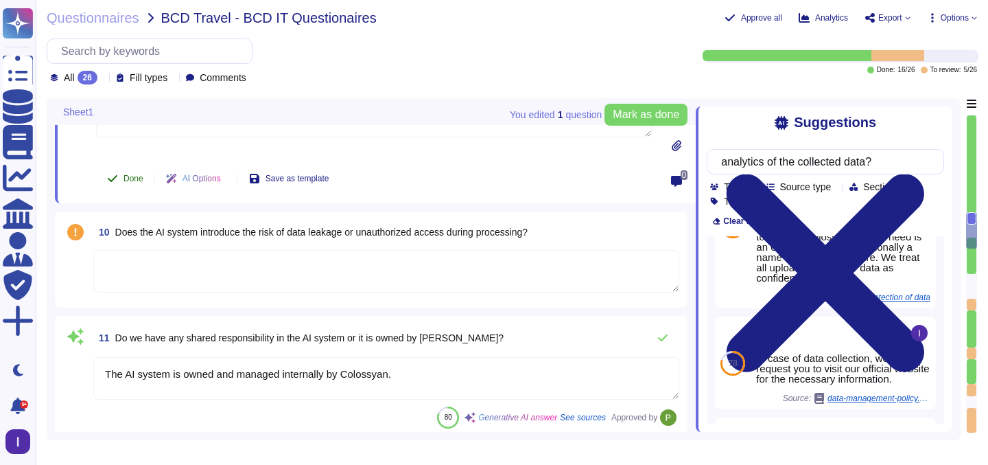
type textarea "Everything that the users of Colossyan have uploaded or have generated on to th…"
click at [135, 179] on span "Done" at bounding box center [134, 178] width 20 height 8
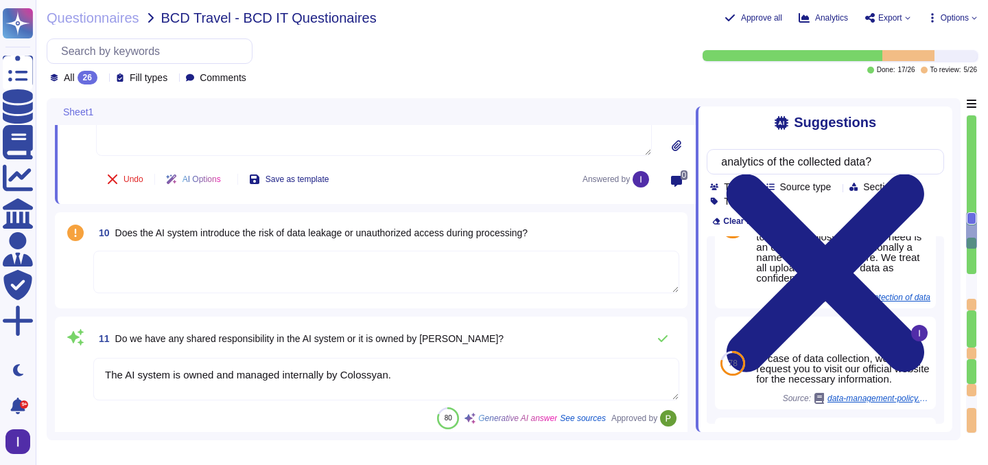
click at [192, 273] on textarea at bounding box center [386, 272] width 586 height 43
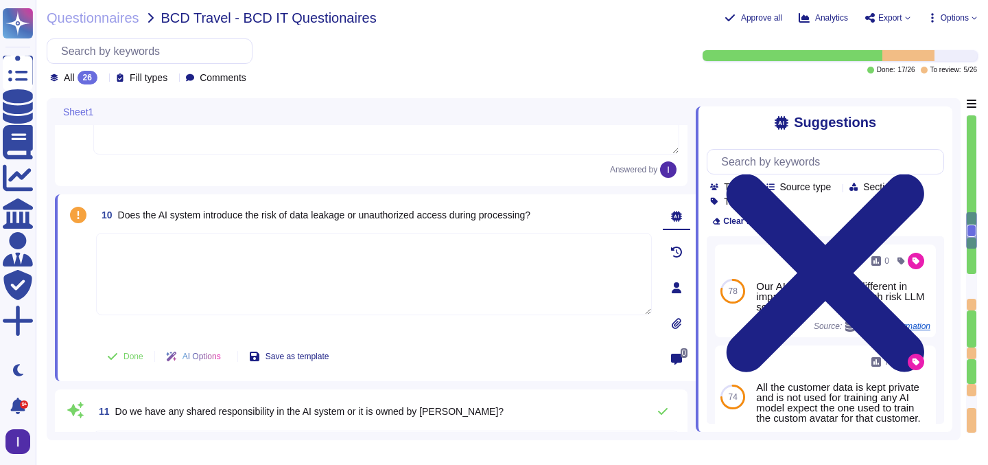
scroll to position [1315, 0]
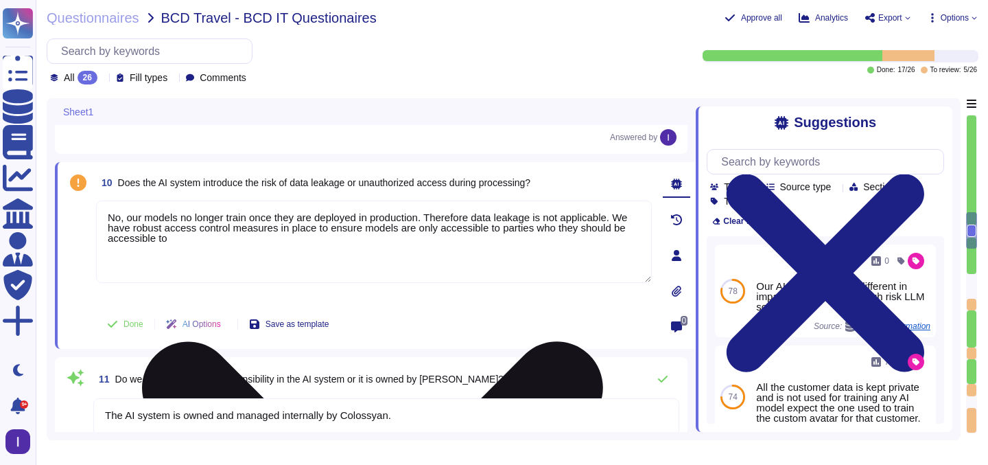
click at [542, 228] on textarea "No, our models no longer train once they are deployed in production. Therefore …" at bounding box center [374, 241] width 556 height 82
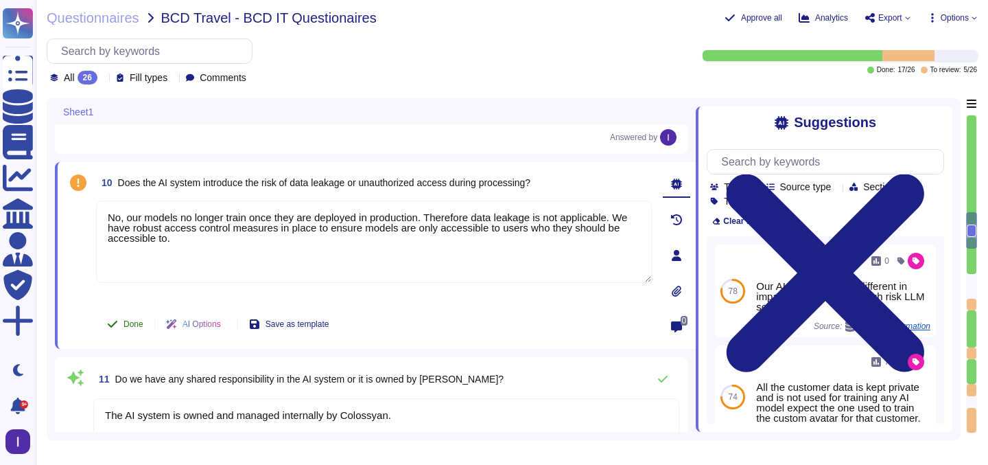
type textarea "No, our models no longer train once they are deployed in production. Therefore …"
click at [138, 335] on button "Done" at bounding box center [125, 323] width 58 height 27
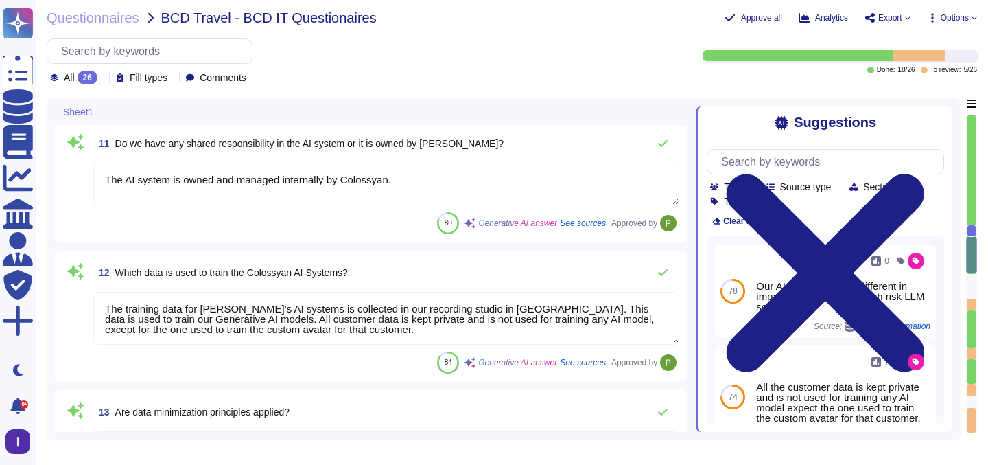
type textarea "For custom avatars and voice clones, video recordings of the users are utilized…"
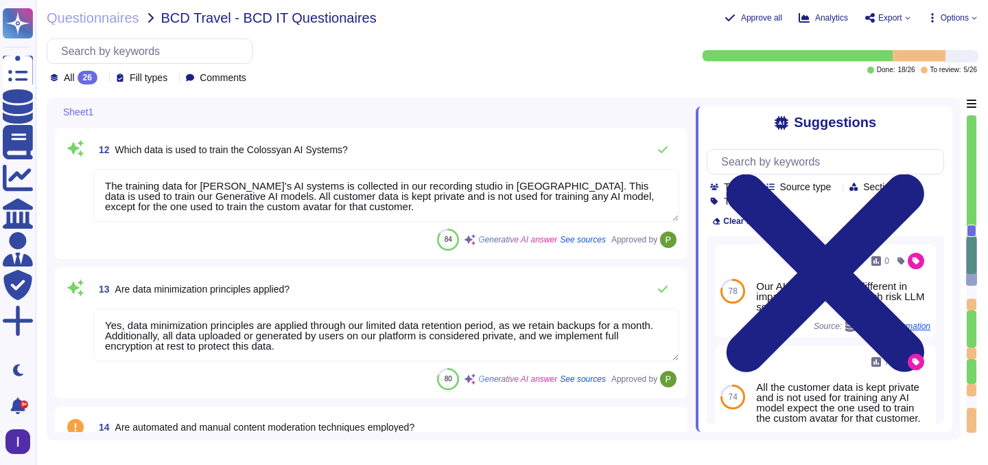
type textarea "Yes, safeguards are in place to ensure that individuals consent to the creation…"
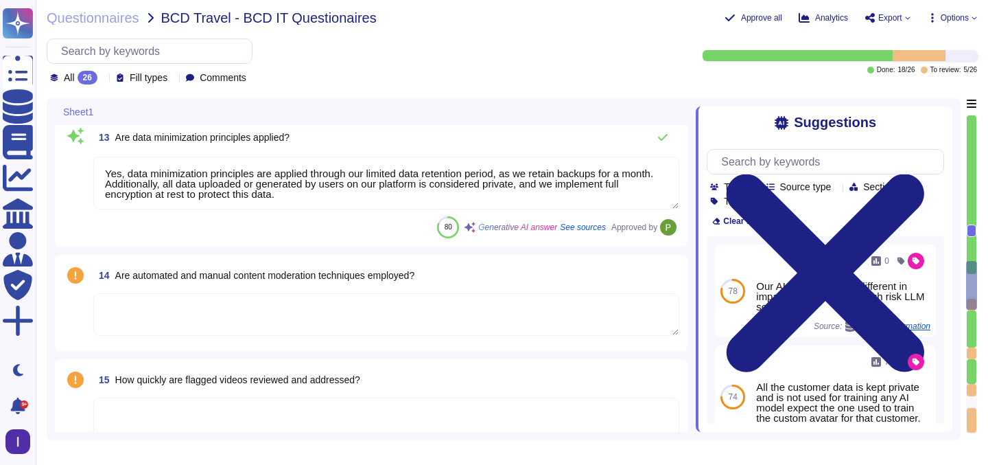
scroll to position [1859, 0]
type textarea "To prevent the misuse of Colossyan for generating deceptive or fraudulent conte…"
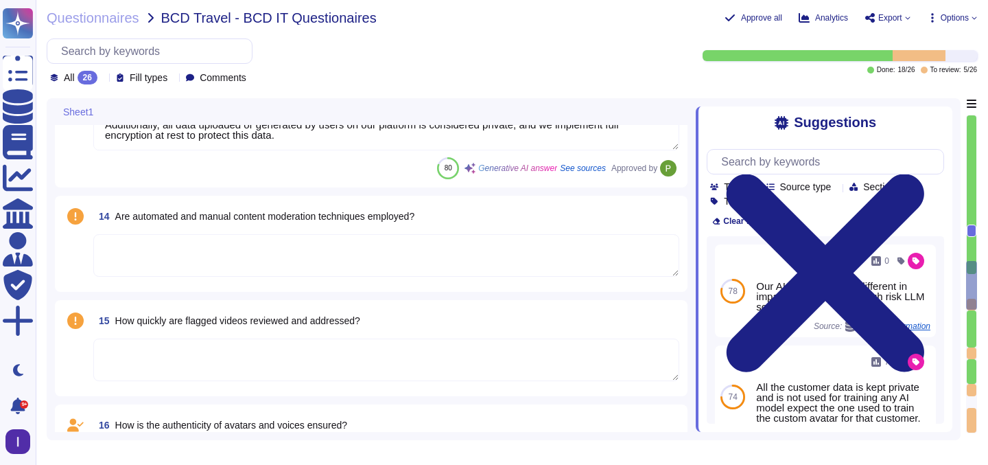
click at [319, 266] on textarea at bounding box center [386, 255] width 586 height 43
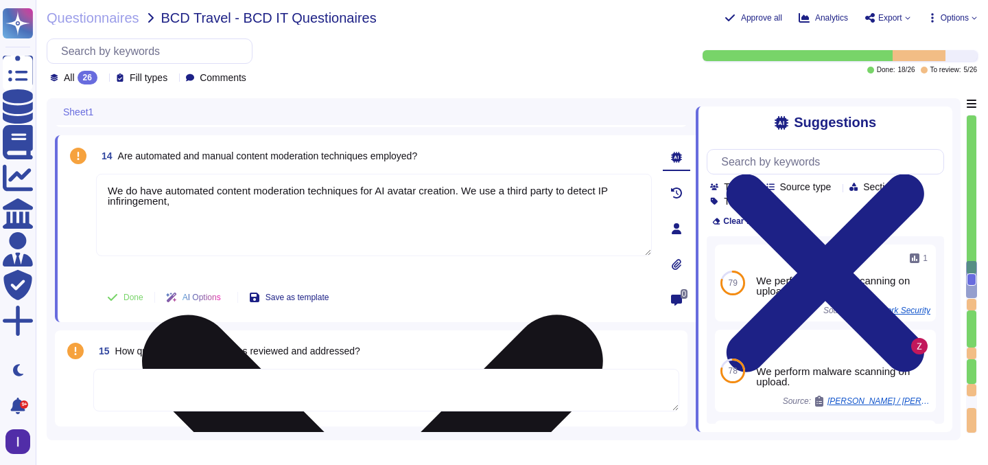
click at [140, 202] on textarea "We do have automated content moderation techniques for AI avatar creation. We u…" at bounding box center [374, 215] width 556 height 82
click at [196, 210] on textarea "We do have automated content moderation techniques for AI avatar creation. We u…" at bounding box center [374, 215] width 556 height 82
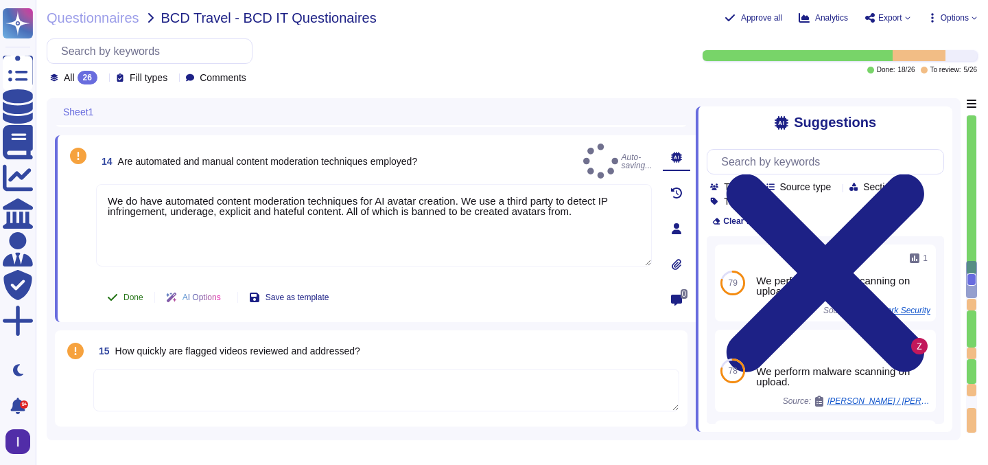
type textarea "We do have automated content moderation techniques for AI avatar creation. We u…"
click at [140, 293] on span "Done" at bounding box center [134, 297] width 20 height 8
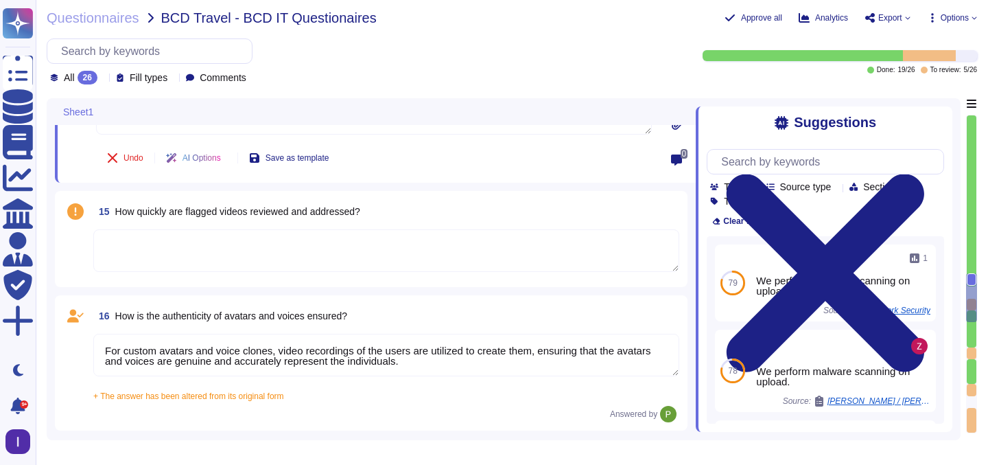
scroll to position [2011, 0]
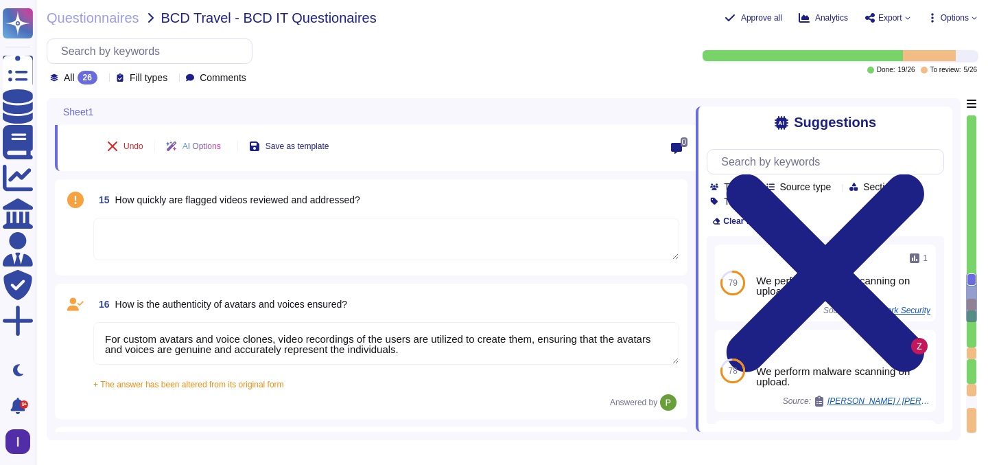
click at [218, 248] on textarea at bounding box center [386, 239] width 586 height 43
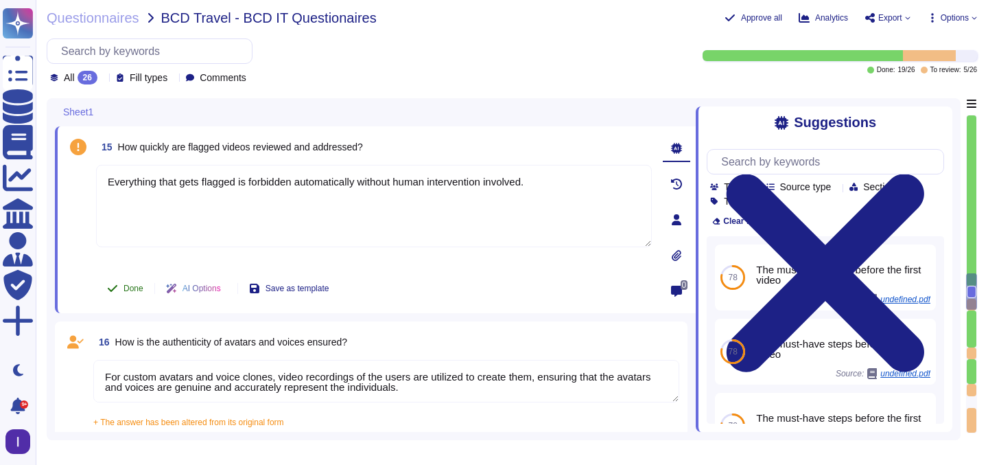
type textarea "Everything that gets flagged is forbidden automatically without human intervent…"
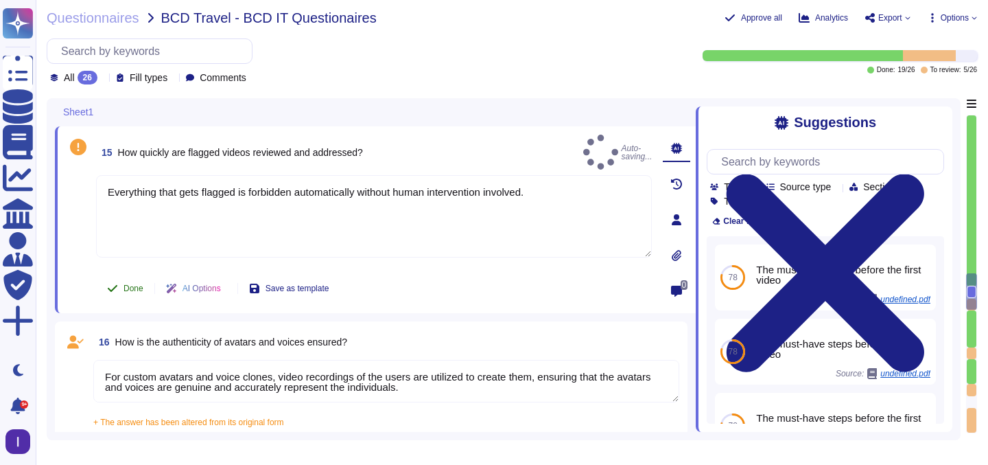
click at [133, 288] on span "Done" at bounding box center [134, 288] width 20 height 8
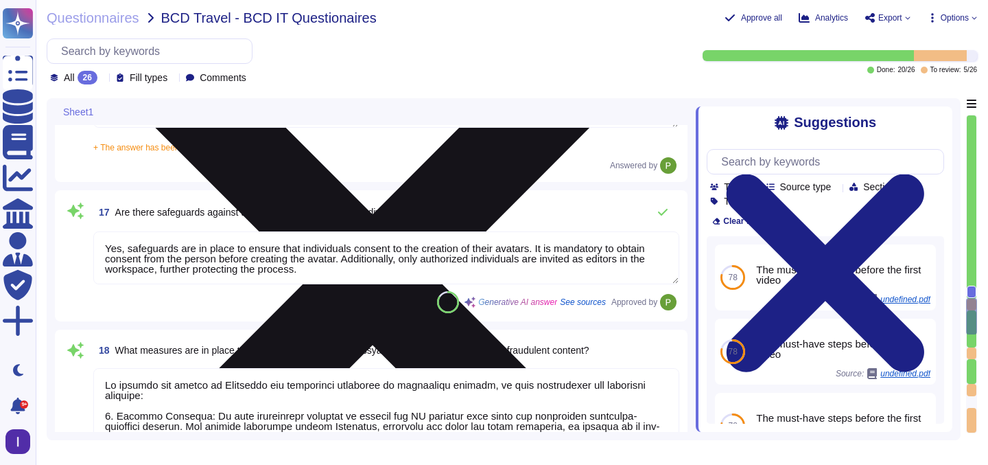
type textarea "Colossyan Inc proprietary and customer information stored on electronic and com…"
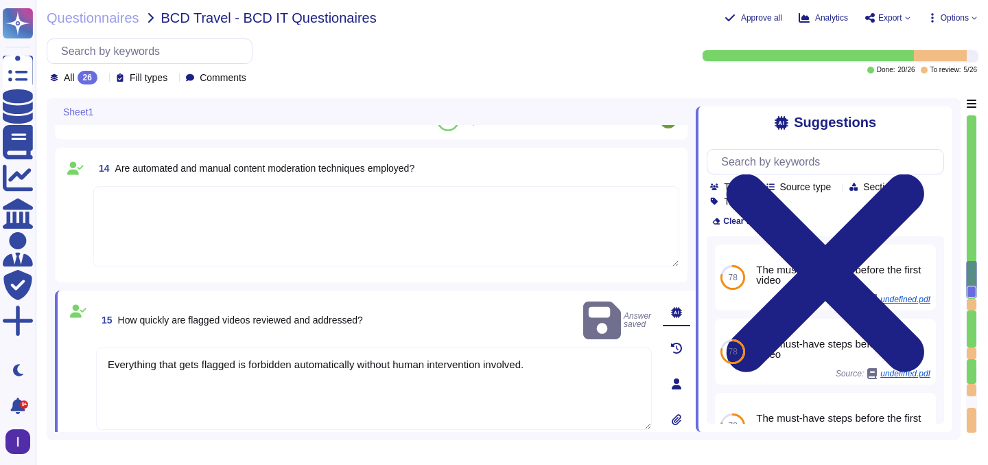
type textarea "The AI system is owned and managed internally by Colossyan."
type textarea "The training data for [PERSON_NAME]'s AI systems is collected in our recording …"
type textarea "Yes, data minimization principles are applied through our limited data retentio…"
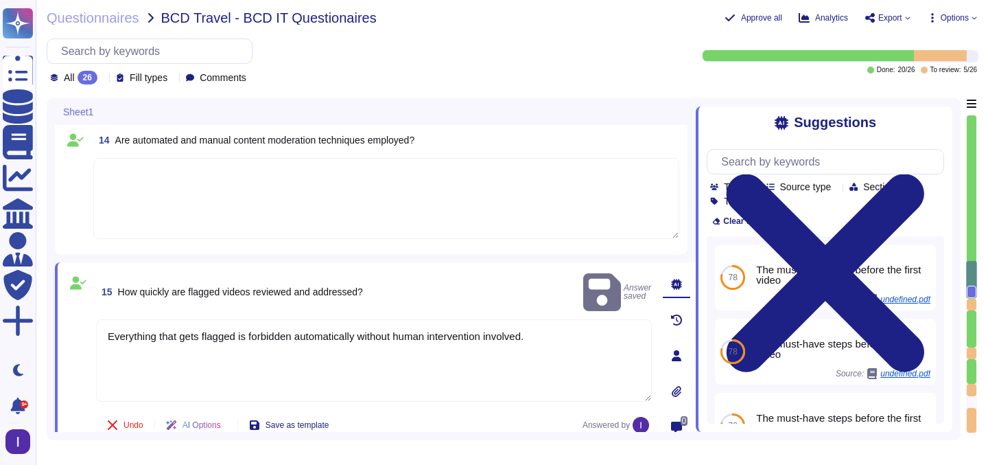
type textarea "To prevent the misuse of Colossyan for generating deceptive or fraudulent conte…"
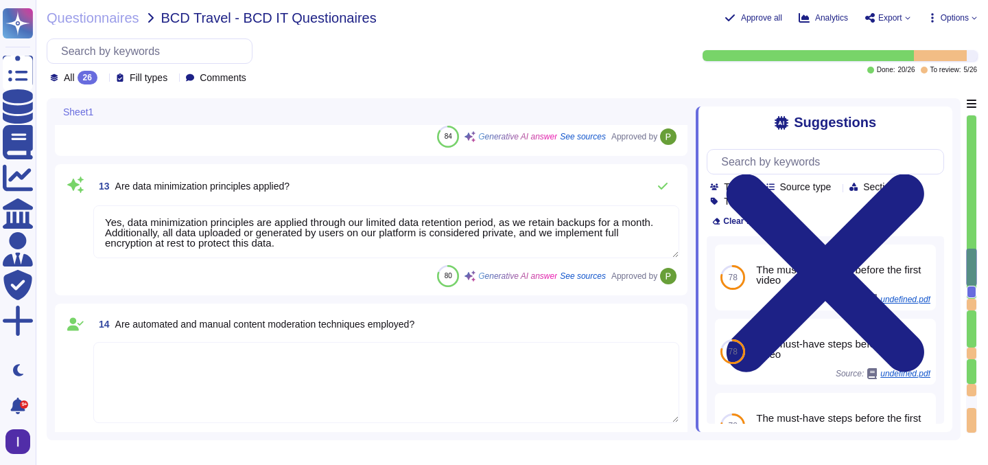
type textarea "Yes, safeguards are in place to ensure that individuals consent to the creation…"
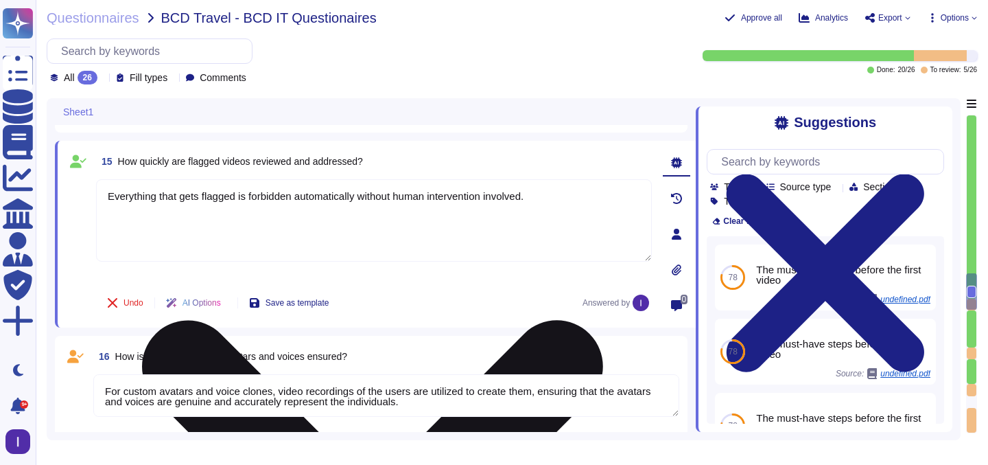
type textarea "To prevent the misuse of Colossyan for generating deceptive or fraudulent conte…"
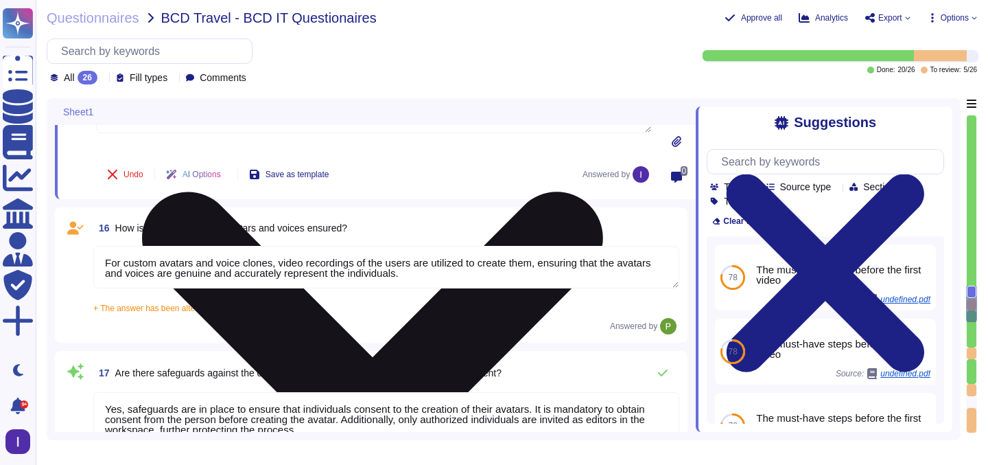
scroll to position [2102, 0]
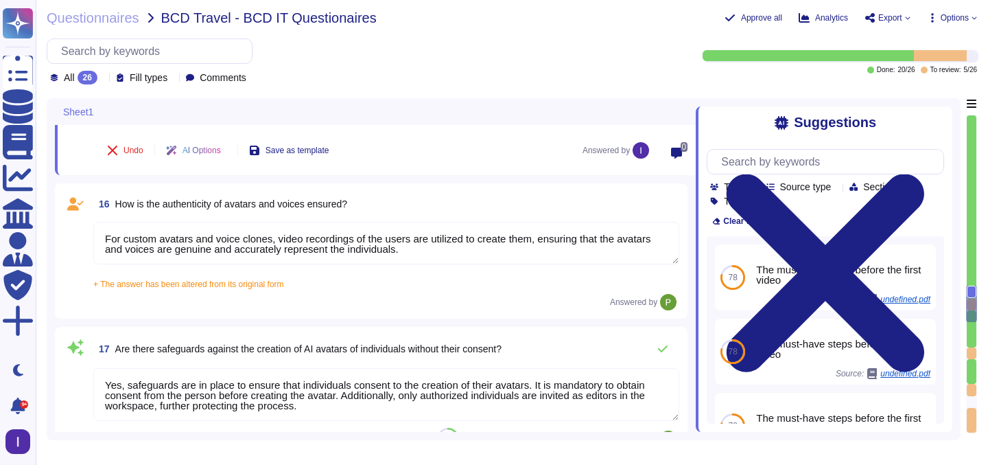
click at [391, 251] on textarea "For custom avatars and voice clones, video recordings of the users are utilized…" at bounding box center [386, 243] width 586 height 43
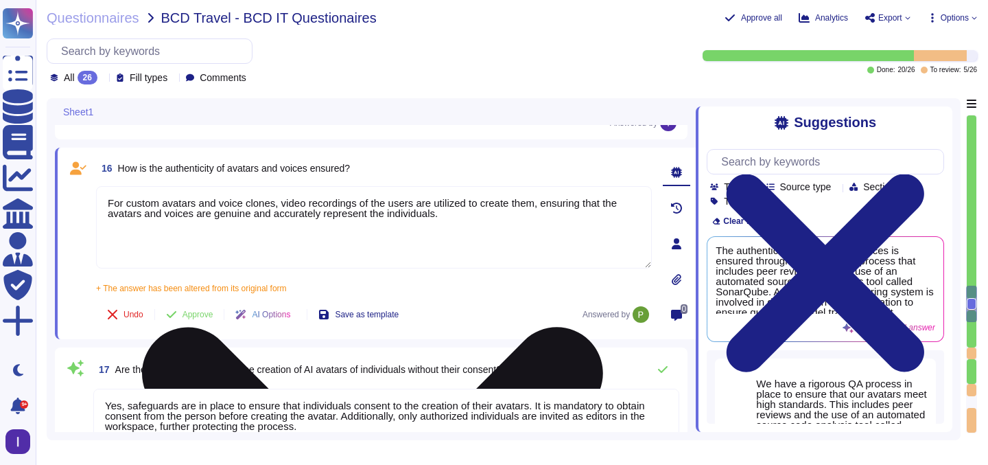
click at [459, 205] on textarea "For custom avatars and voice clones, video recordings of the users are utilized…" at bounding box center [374, 227] width 556 height 82
click at [470, 230] on textarea "For custom avatars and voice clones, video recordings of the users are utilised…" at bounding box center [374, 227] width 556 height 82
click at [462, 234] on textarea "For custom avatars and voice clones, video recordings of the users are utilised…" at bounding box center [374, 227] width 556 height 82
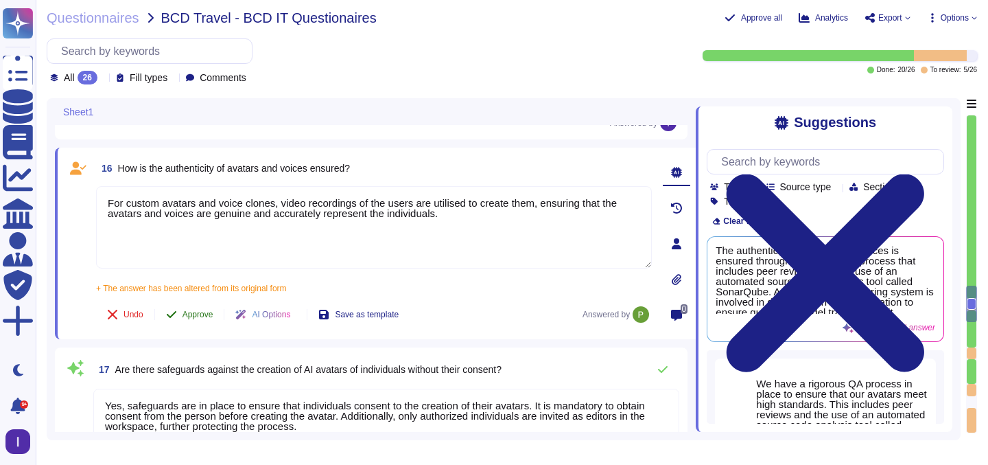
click at [200, 322] on button "Approve" at bounding box center [189, 314] width 69 height 27
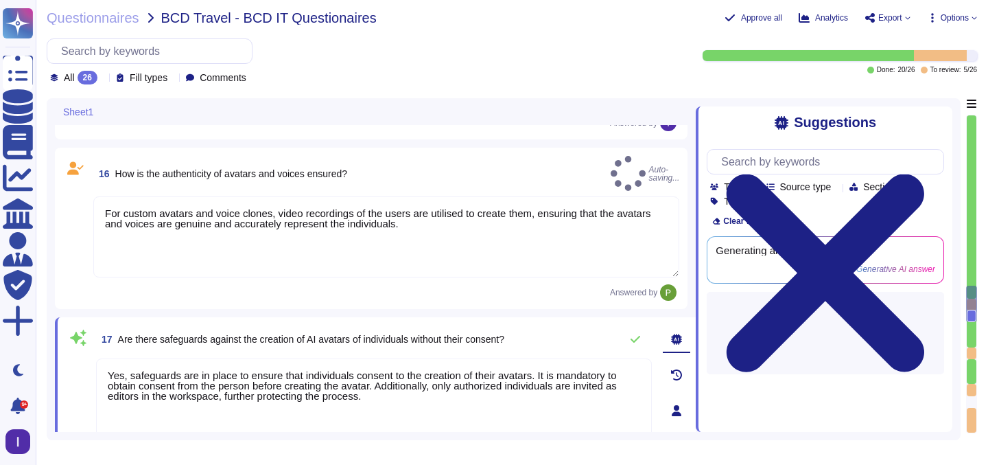
type textarea "For custom avatars and voice clones, video recordings of the users are utilised…"
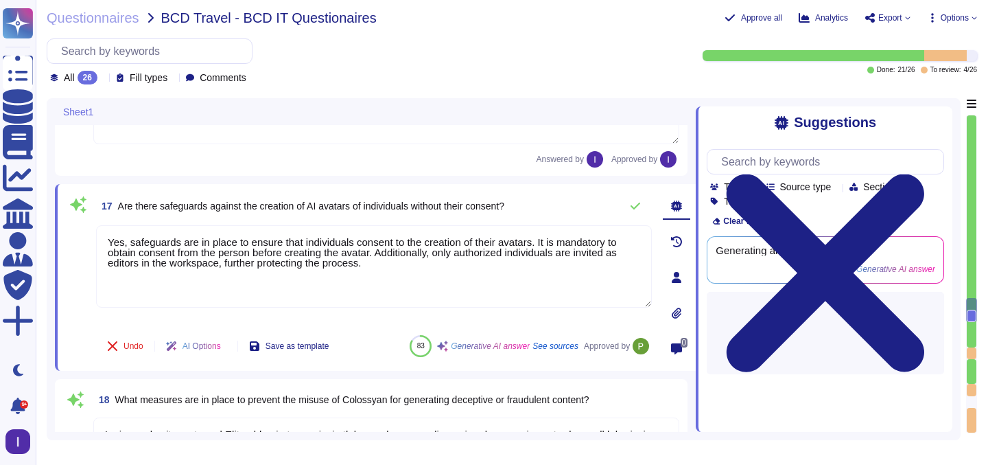
scroll to position [2243, 0]
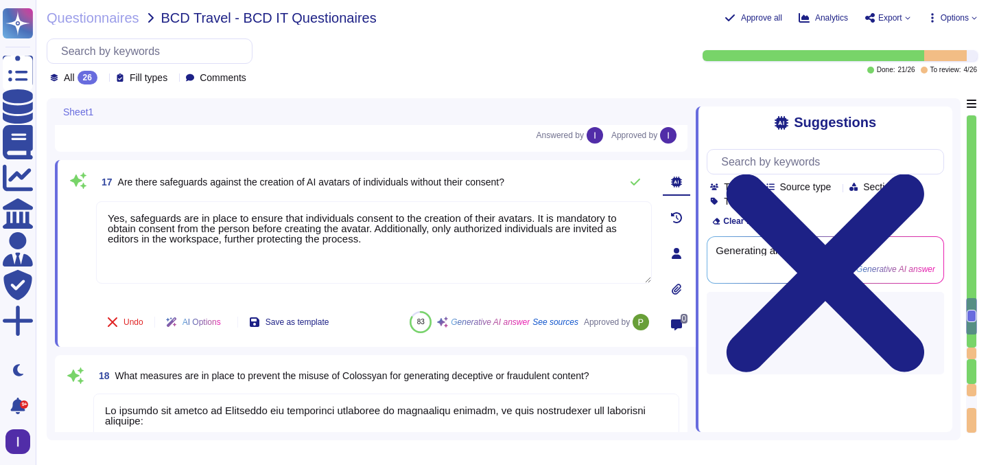
type textarea "Colossyan Inc proprietary and customer information stored on electronic and com…"
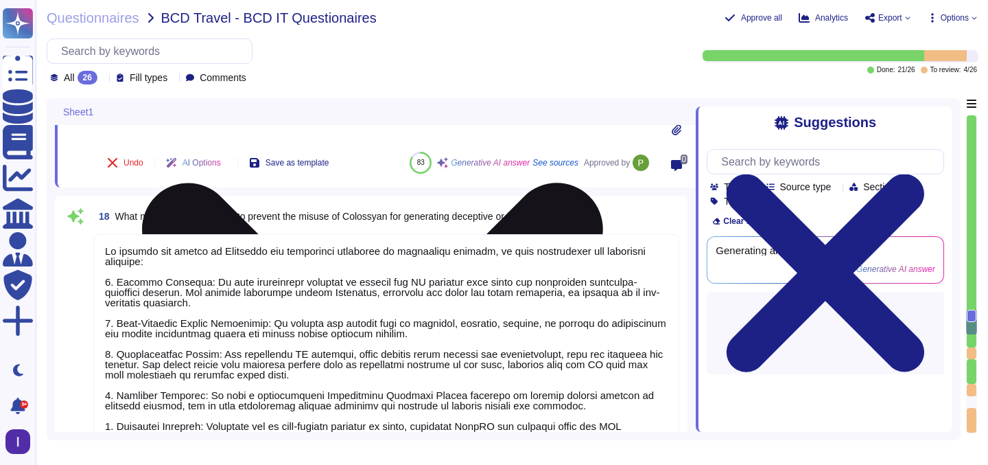
scroll to position [1, 0]
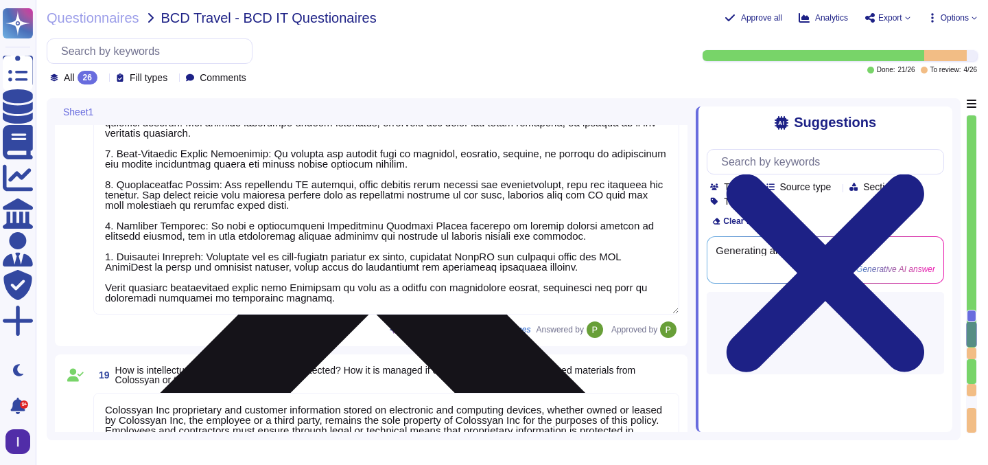
type textarea "Potential biases in Colossyan's AI models are addressed and mitigated through s…"
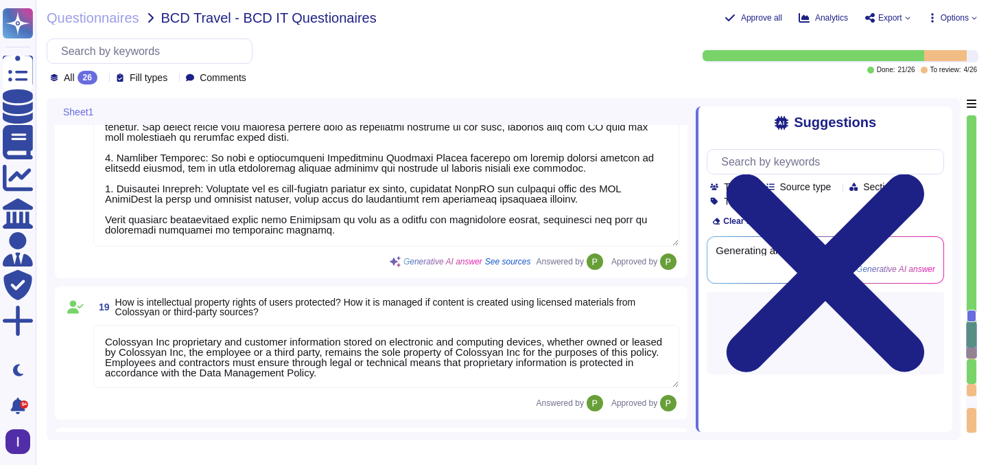
click at [971, 354] on div at bounding box center [972, 340] width 11 height 36
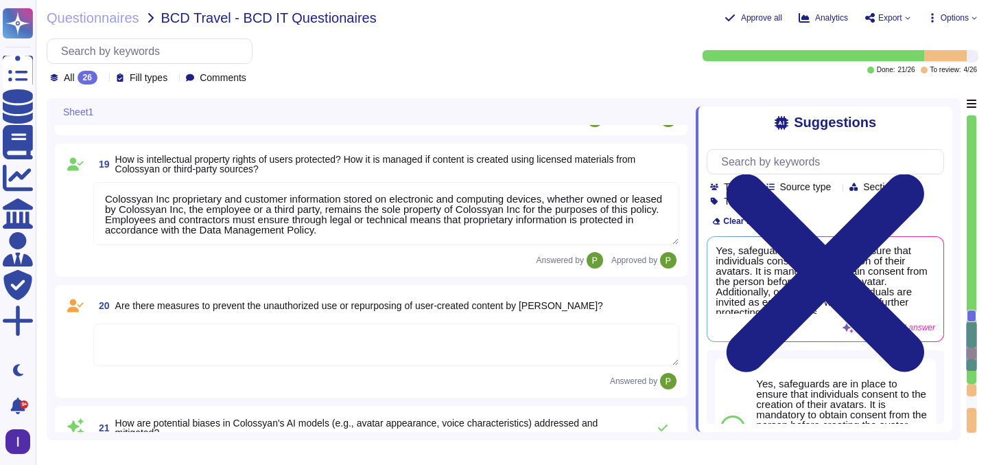
type textarea "Since [PERSON_NAME]’s proprietary AI service is generating real-life like synth…"
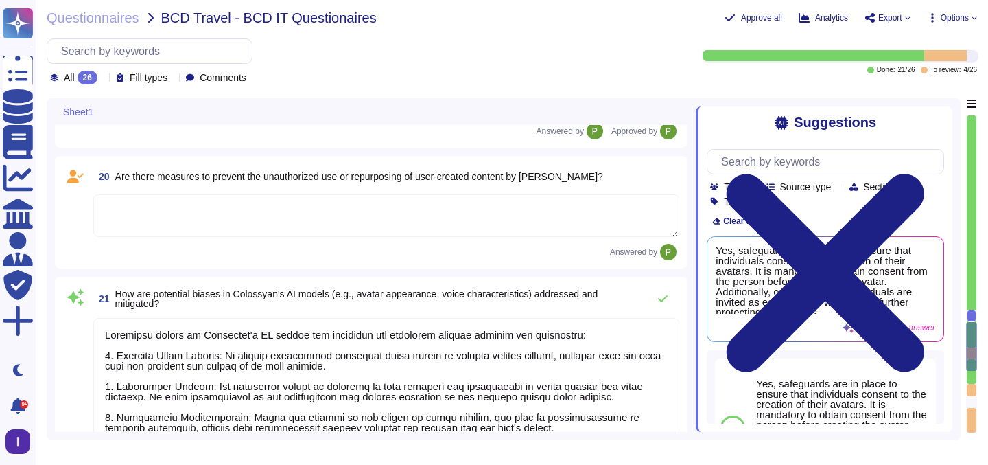
scroll to position [2881, 0]
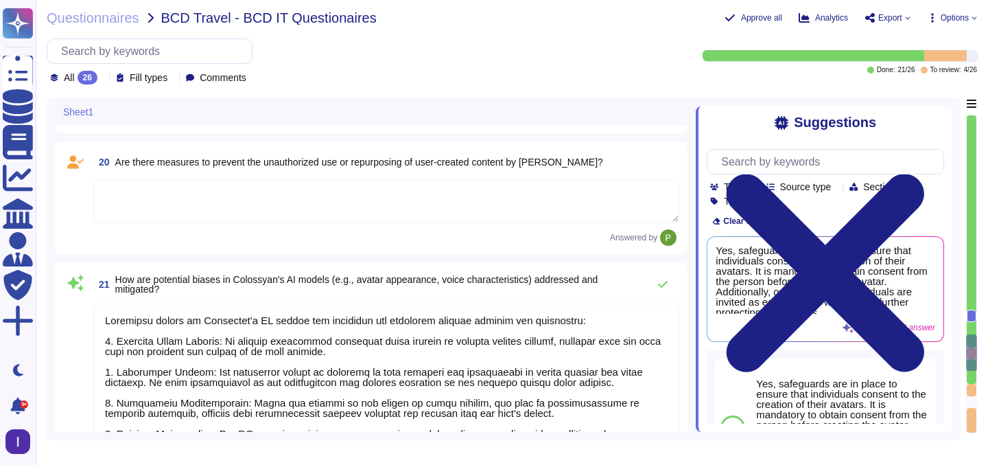
click at [276, 206] on textarea at bounding box center [386, 201] width 586 height 43
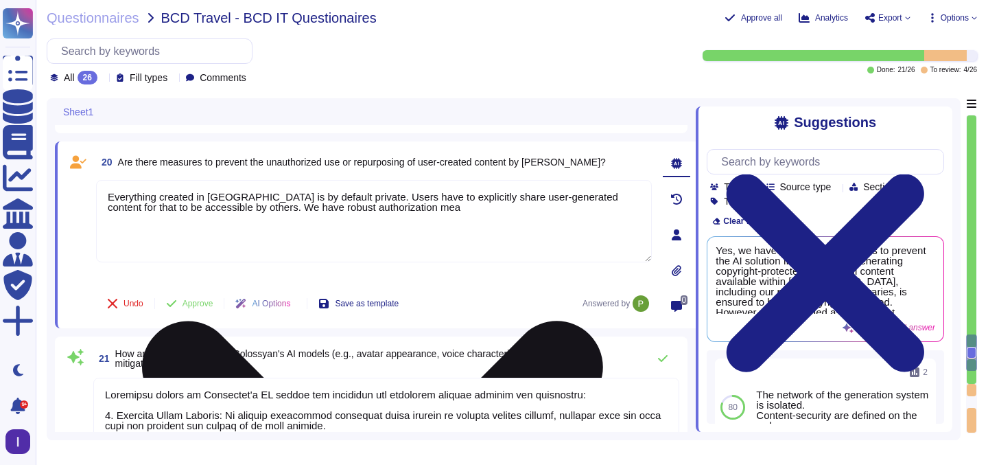
click at [373, 209] on textarea "Everything created in [GEOGRAPHIC_DATA] is by default private. Users have to ex…" at bounding box center [374, 221] width 556 height 82
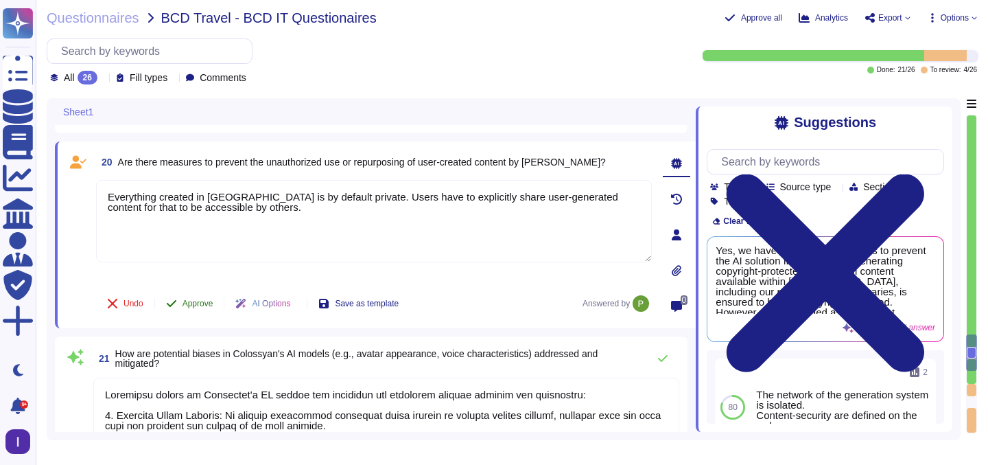
type textarea "Everything created in [GEOGRAPHIC_DATA] is by default private. Users have to ex…"
click at [194, 304] on span "Approve" at bounding box center [198, 303] width 31 height 8
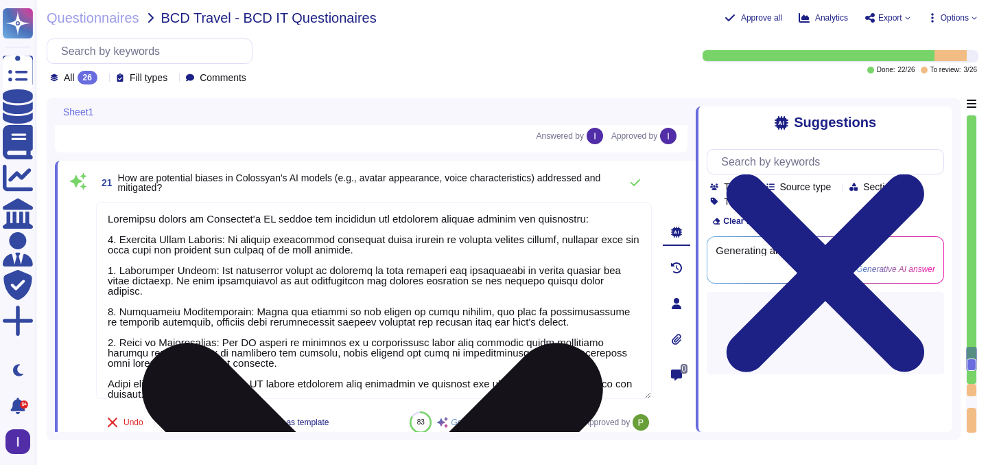
scroll to position [1, 0]
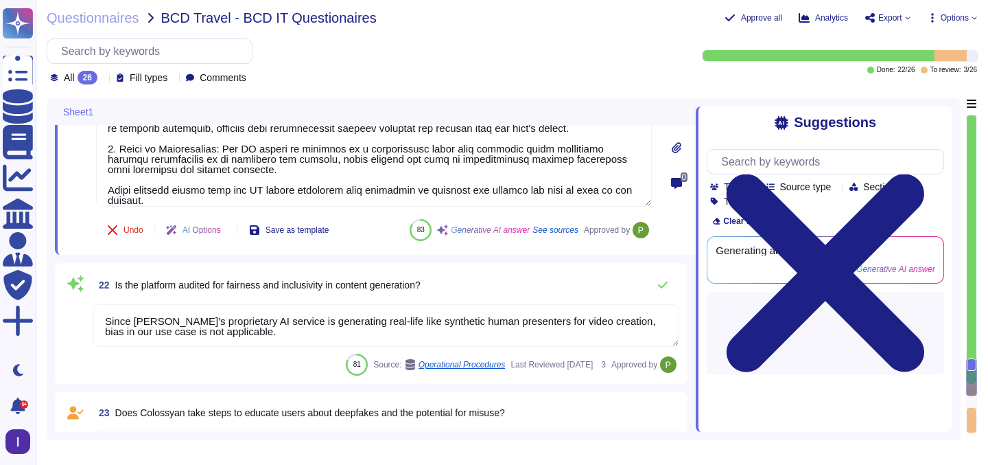
click at [975, 386] on div at bounding box center [972, 376] width 11 height 36
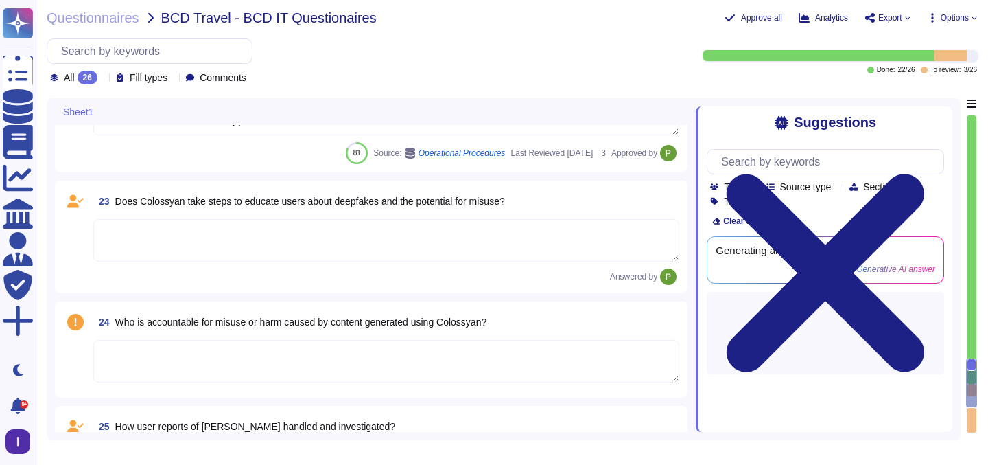
scroll to position [3439, 0]
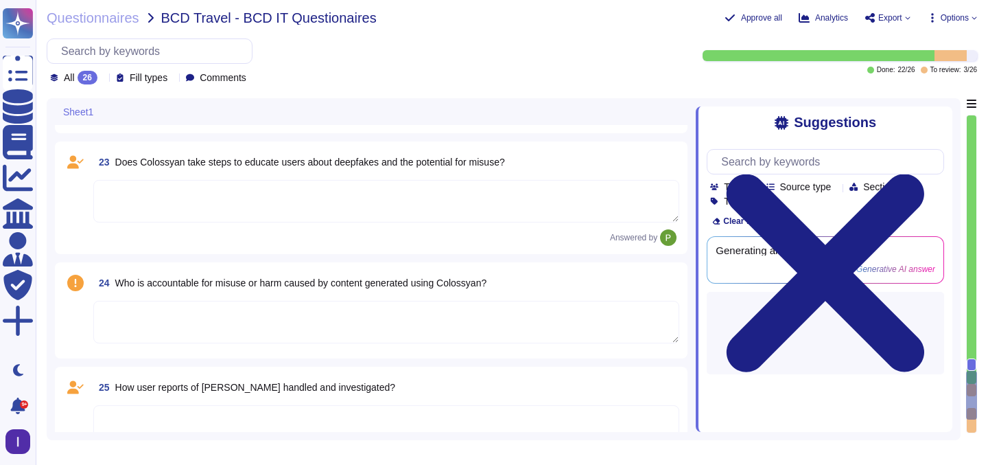
click at [255, 216] on textarea at bounding box center [386, 201] width 586 height 43
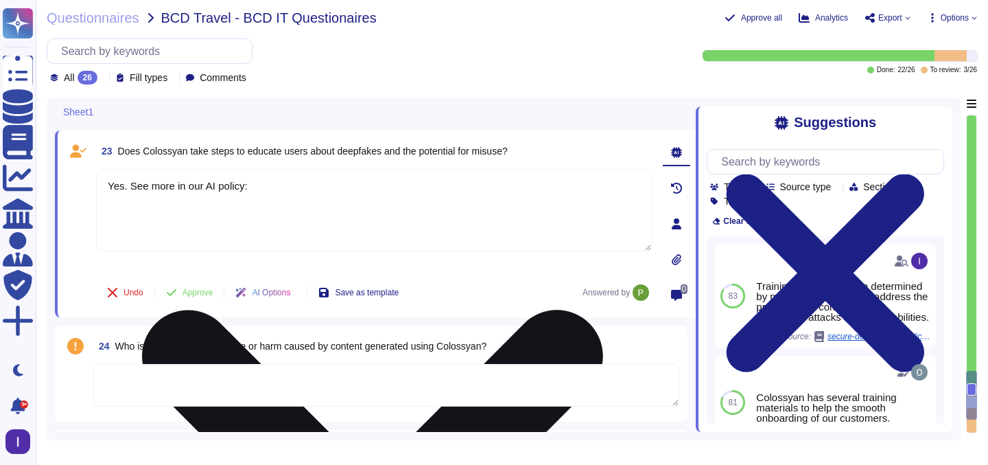
paste textarea "[URL][DOMAIN_NAME]"
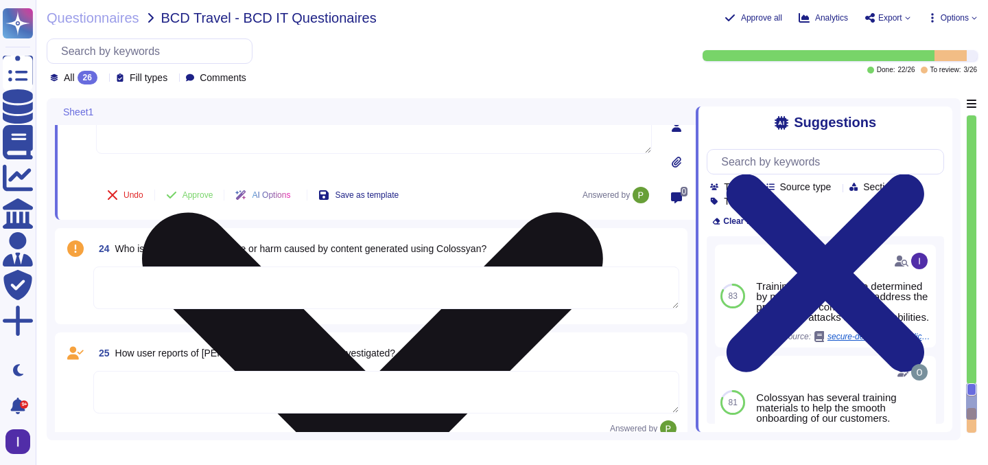
scroll to position [3537, 0]
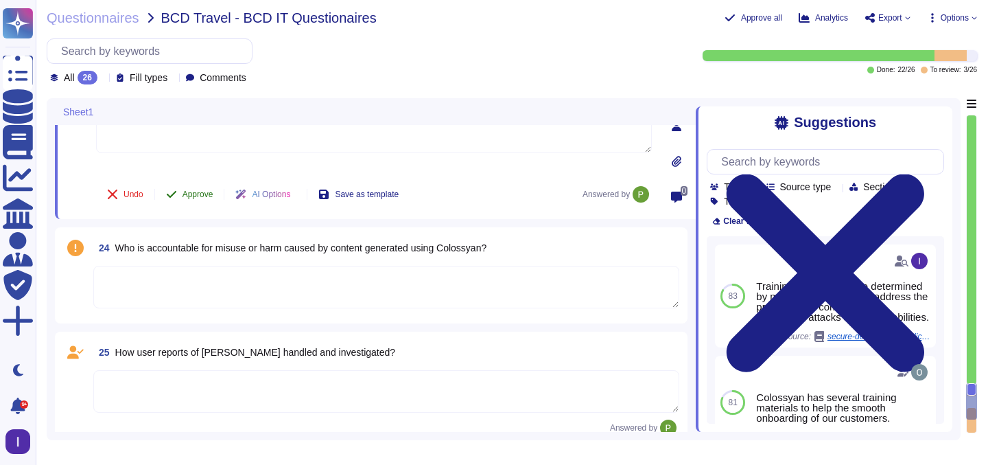
click at [204, 193] on button "Approve" at bounding box center [189, 194] width 69 height 27
type textarea "Yes. See more in our AI policy: [URL][DOMAIN_NAME]"
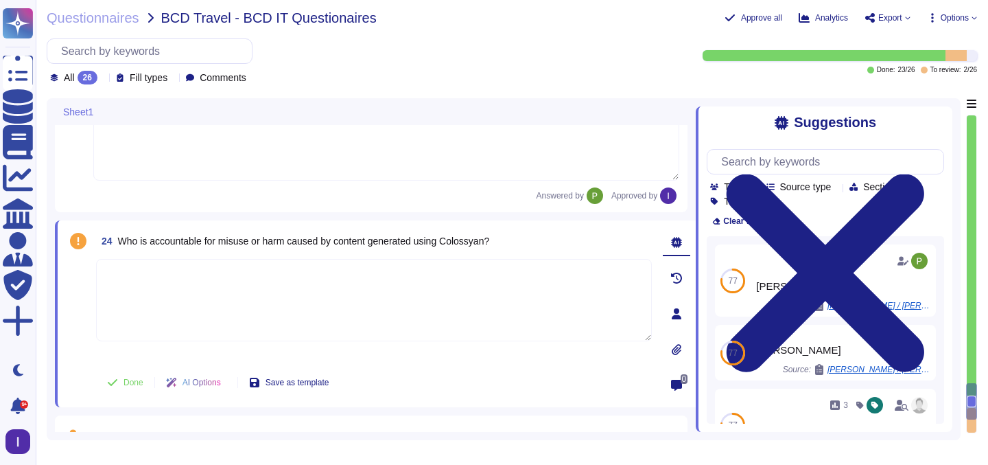
scroll to position [3526, 0]
click at [268, 272] on textarea at bounding box center [374, 300] width 556 height 82
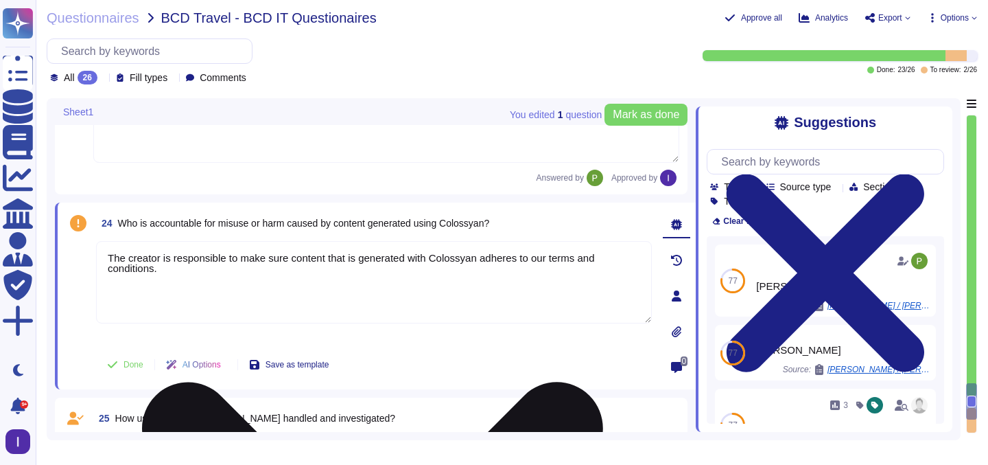
click at [304, 272] on textarea "The creator is responsible to make sure content that is generated with Colossya…" at bounding box center [374, 282] width 556 height 82
paste textarea "[URL][DOMAIN_NAME]"
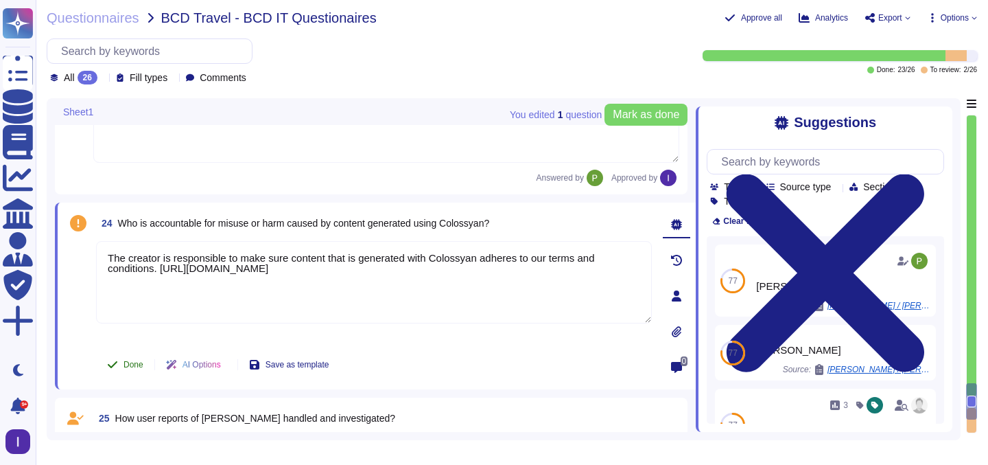
type textarea "The creator is responsible to make sure content that is generated with Colossya…"
click at [128, 369] on span "Done" at bounding box center [134, 364] width 20 height 8
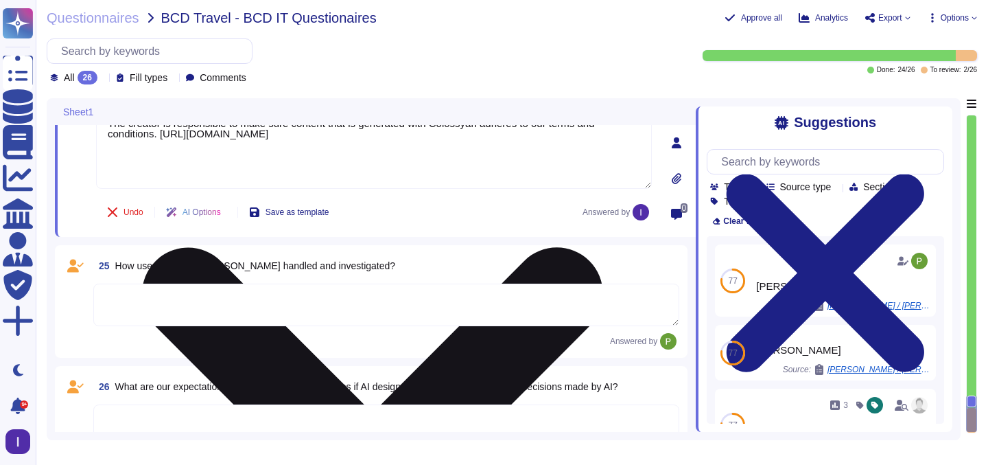
scroll to position [3717, 0]
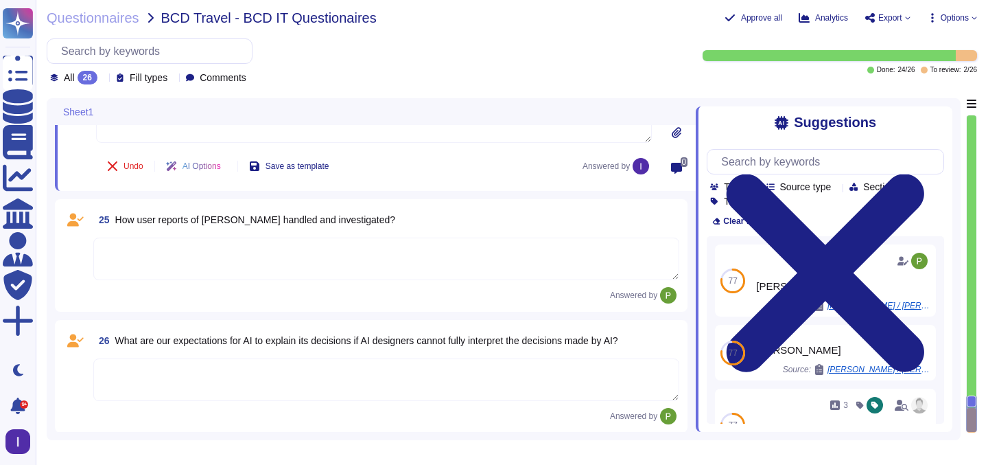
click at [262, 256] on textarea at bounding box center [386, 259] width 586 height 43
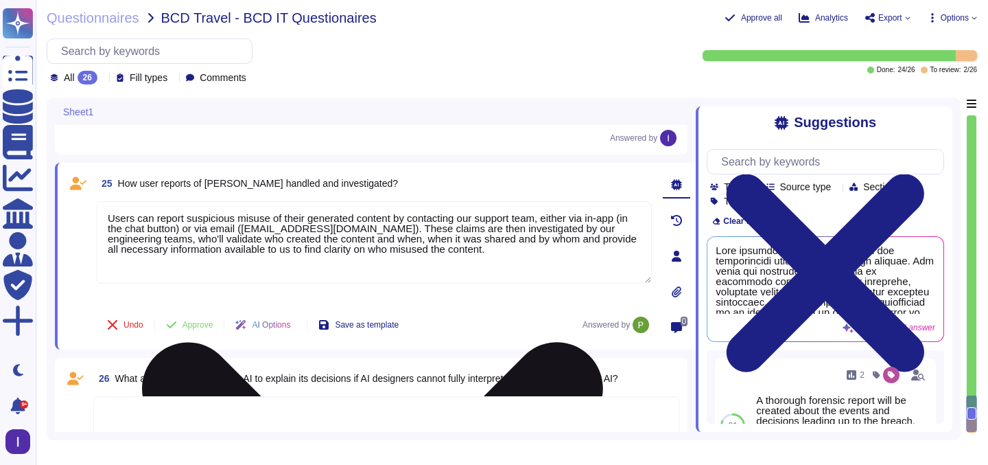
drag, startPoint x: 318, startPoint y: 250, endPoint x: 565, endPoint y: 245, distance: 247.2
click at [565, 245] on textarea "Users can report suspicious misuse of their generated content by contacting our…" at bounding box center [374, 242] width 556 height 82
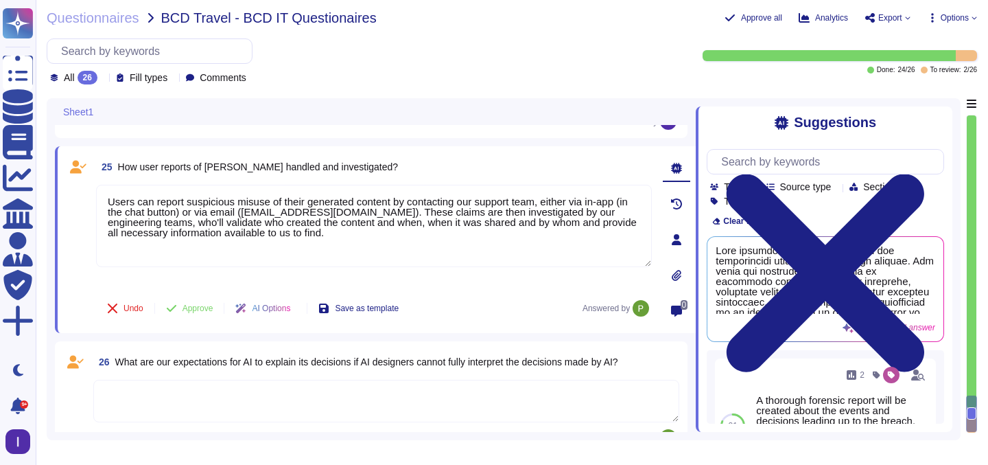
scroll to position [3736, 0]
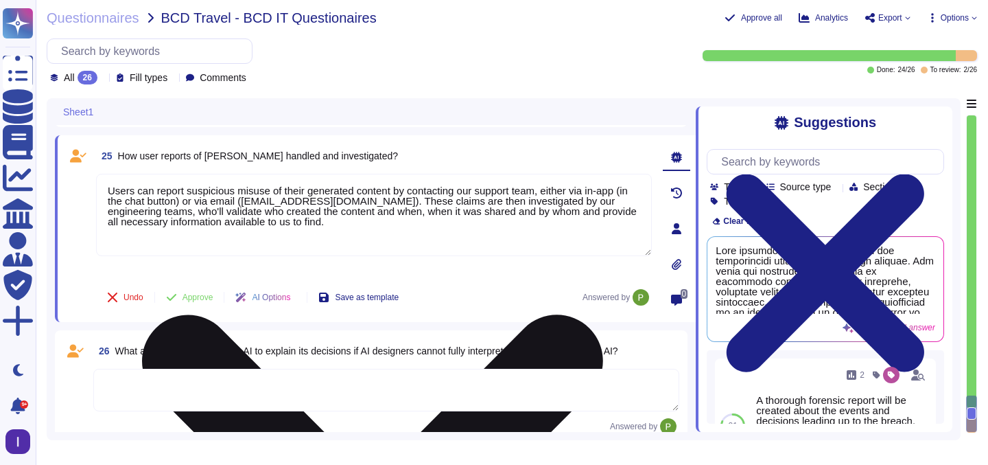
drag, startPoint x: 285, startPoint y: 223, endPoint x: 413, endPoint y: 221, distance: 128.4
click at [413, 221] on textarea "Users can report suspicious misuse of their generated content by contacting our…" at bounding box center [374, 215] width 556 height 82
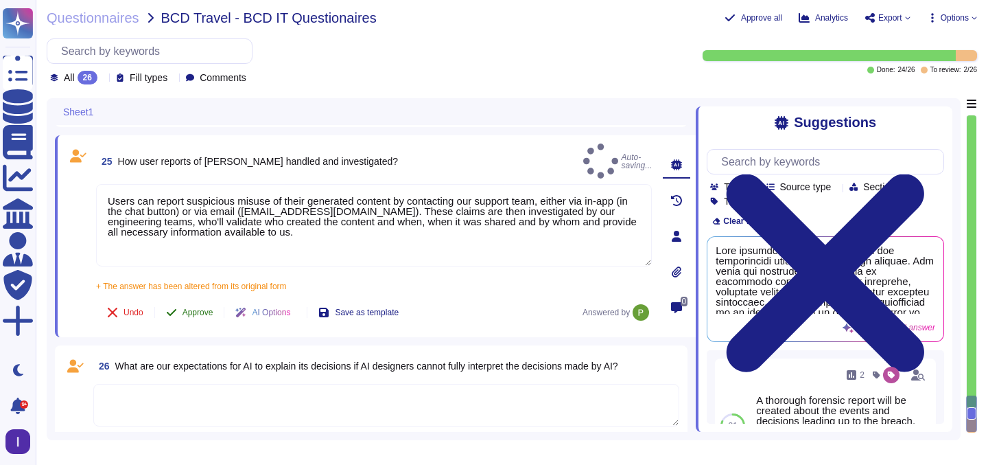
type textarea "Users can report suspicious misuse of their generated content by contacting our…"
click at [194, 299] on button "Approve" at bounding box center [189, 312] width 69 height 27
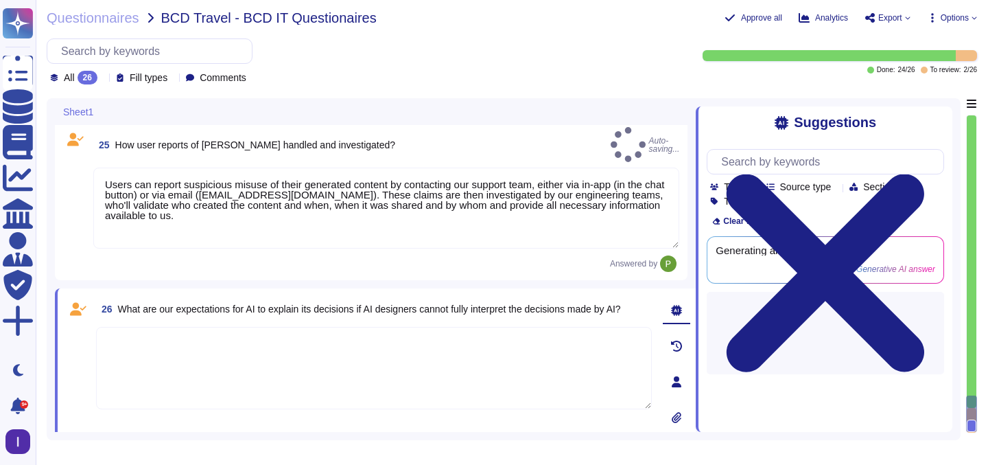
scroll to position [3786, 0]
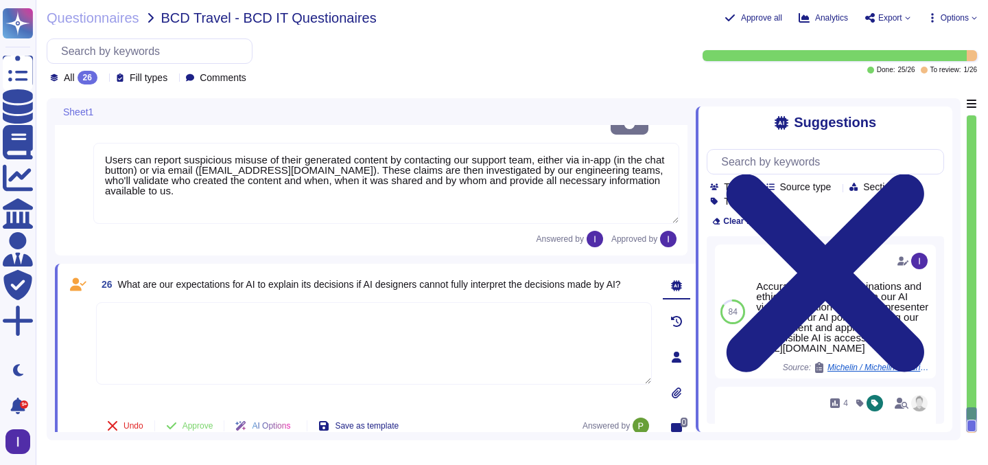
click at [300, 308] on textarea at bounding box center [374, 343] width 556 height 82
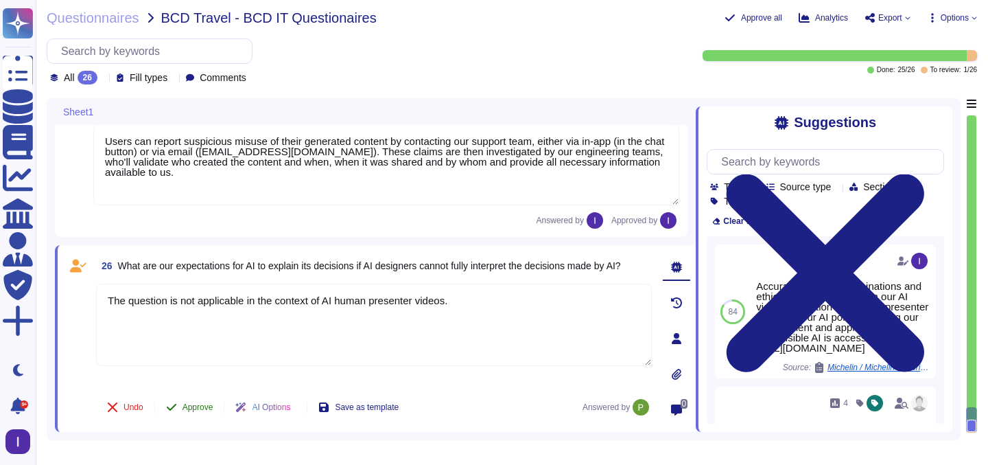
type textarea "The question is not applicable in the context of AI human presenter videos."
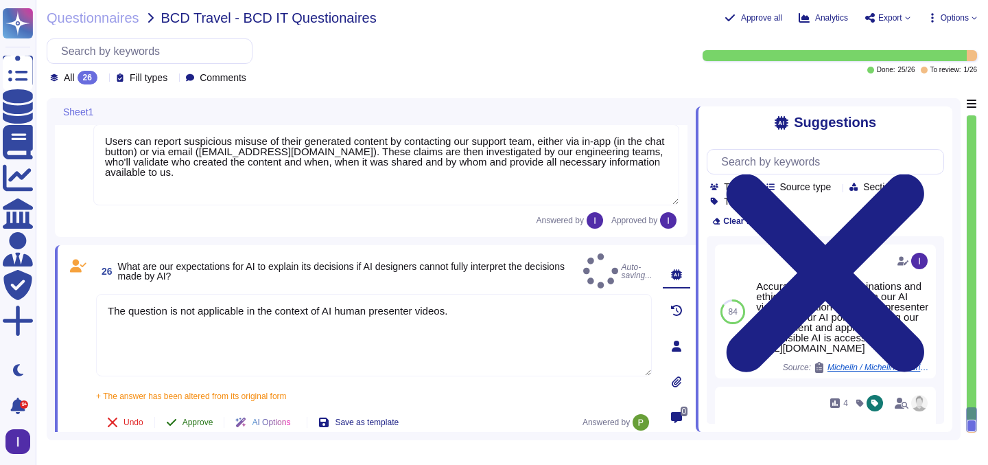
click at [194, 408] on button "Approve" at bounding box center [189, 421] width 69 height 27
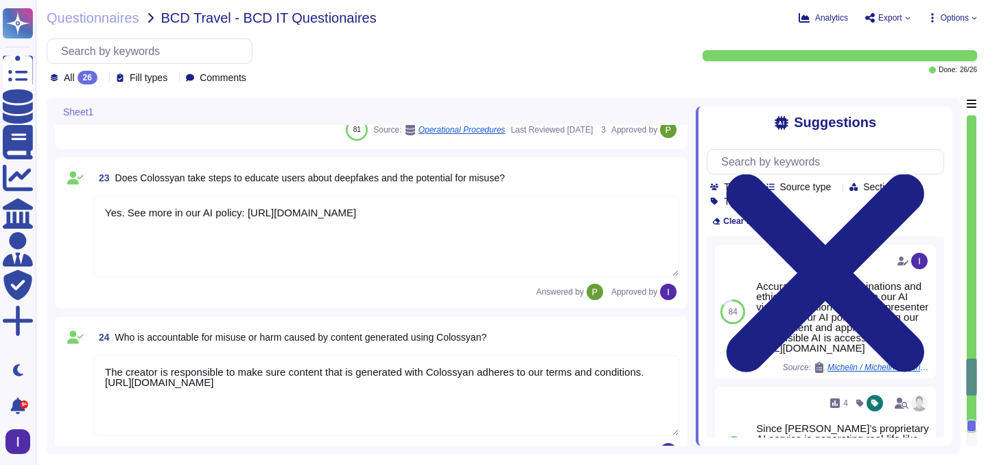
type textarea "Everything created in [GEOGRAPHIC_DATA] is by default private. Users have to ex…"
type textarea "Potential biases in Colossyan's AI models are addressed and mitigated through s…"
type textarea "Since [PERSON_NAME]’s proprietary AI service is generating real-life like synth…"
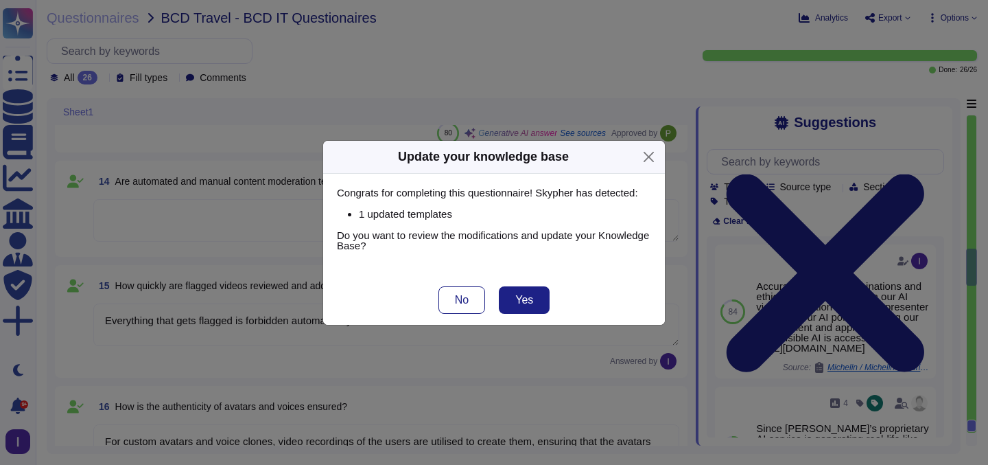
scroll to position [1553, 0]
type textarea "Everything that the users of Colossyan have uploaded or have generated on to th…"
type textarea "The AI system is owned and managed internally by Colossyan."
type textarea "The training data for [PERSON_NAME]'s AI systems is collected in our recording …"
type textarea "Yes, data minimization principles are applied through our limited data retentio…"
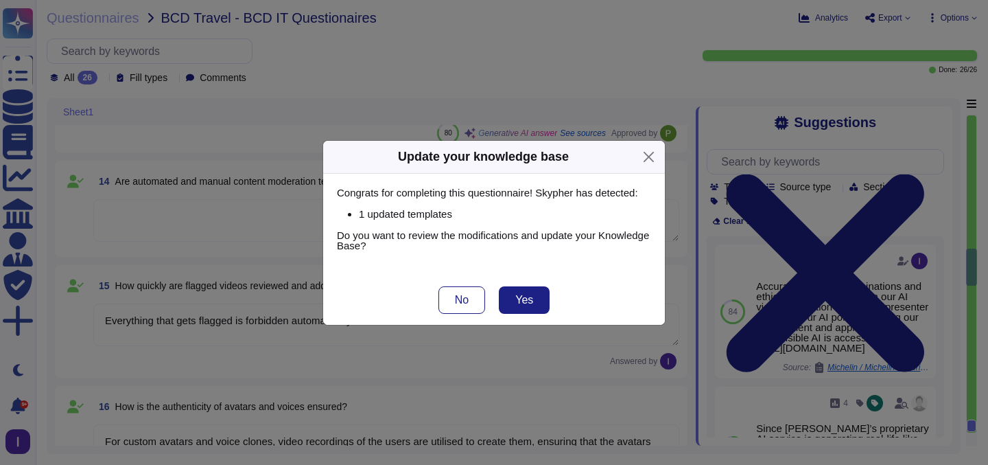
type textarea "Everything that gets flagged is forbidden automatically without human intervent…"
type textarea "For custom avatars and voice clones, video recordings of the users are utilised…"
type textarea "Yes, safeguards are in place to ensure that individuals consent to the creation…"
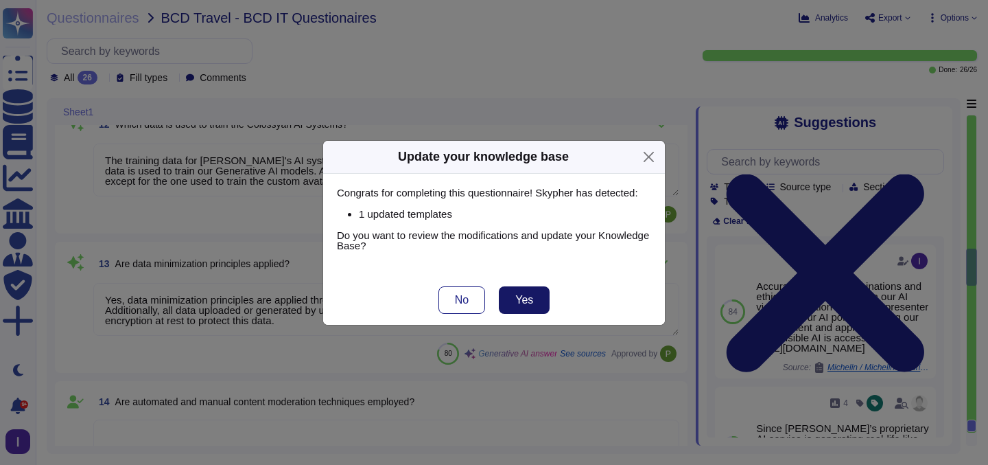
click at [530, 301] on span "Yes" at bounding box center [525, 299] width 18 height 11
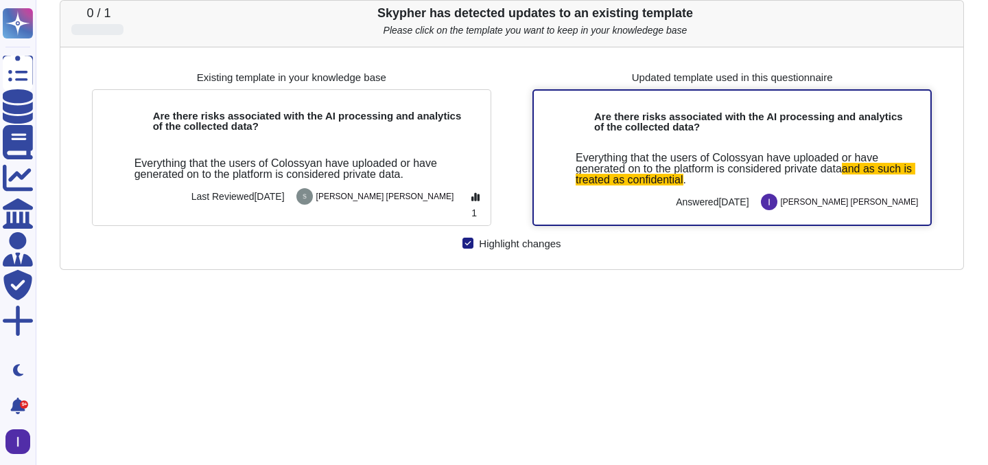
click at [711, 176] on div "Everything that the users of Colossyan have uploaded or have generated on to th…" at bounding box center [748, 168] width 344 height 33
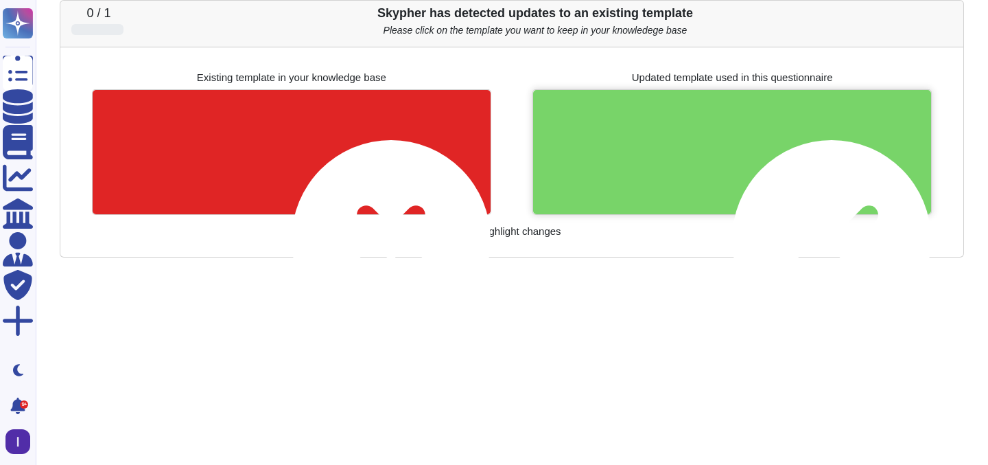
click at [722, 140] on div at bounding box center [732, 152] width 398 height 124
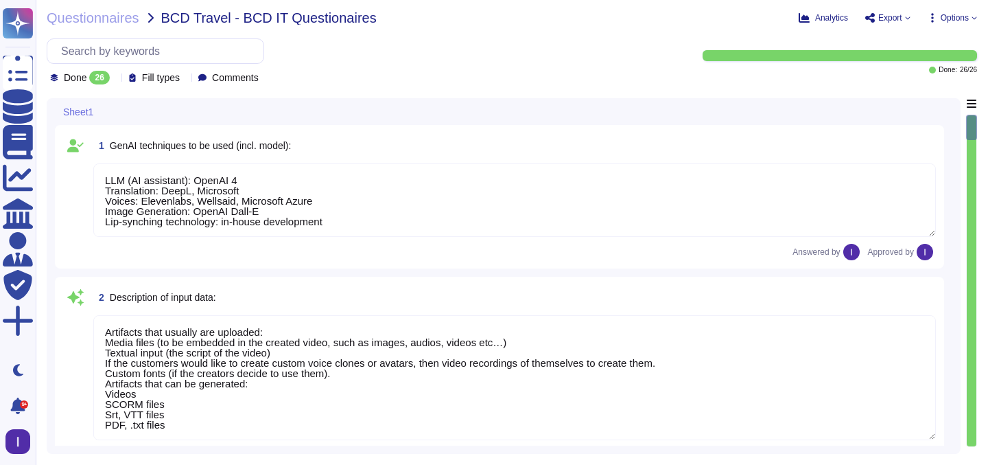
type textarea "LLM (AI assistant): OpenAI 4 Translation: DeepL, Microsoft Voices: Elevenlabs, …"
type textarea "Artifacts that usually are uploaded: Media files (to be embedded in the created…"
type textarea "Colossyan is a video generation platform, with AI generated human presenters. T…"
type textarea "Depends on the commercial agreement terms."
type textarea "Our in-house AI model that we have developed is for the generation of AI presen…"
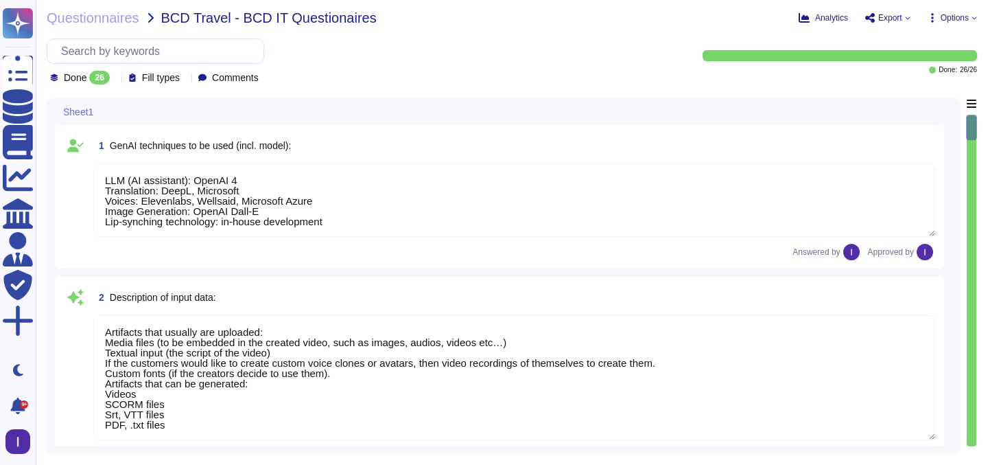
click at [899, 22] on span "Export" at bounding box center [891, 18] width 24 height 8
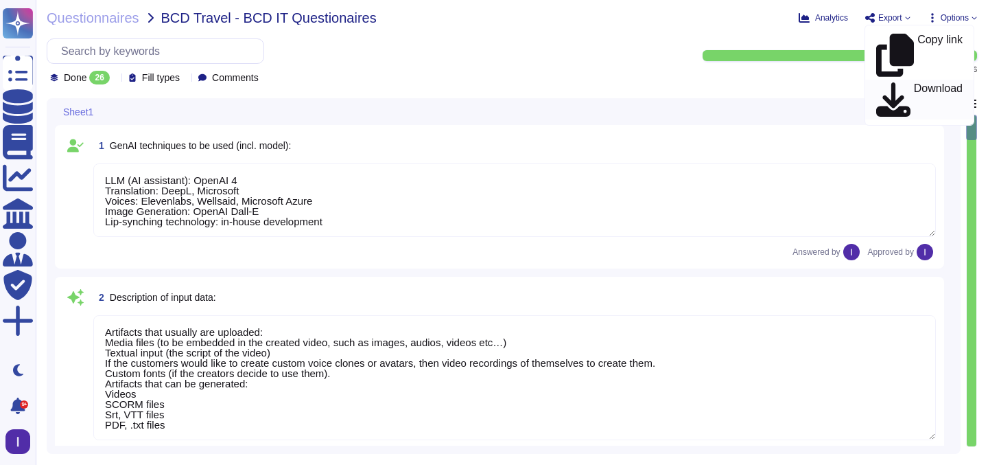
click at [914, 83] on p "Download" at bounding box center [938, 100] width 49 height 34
